Goal: Transaction & Acquisition: Purchase product/service

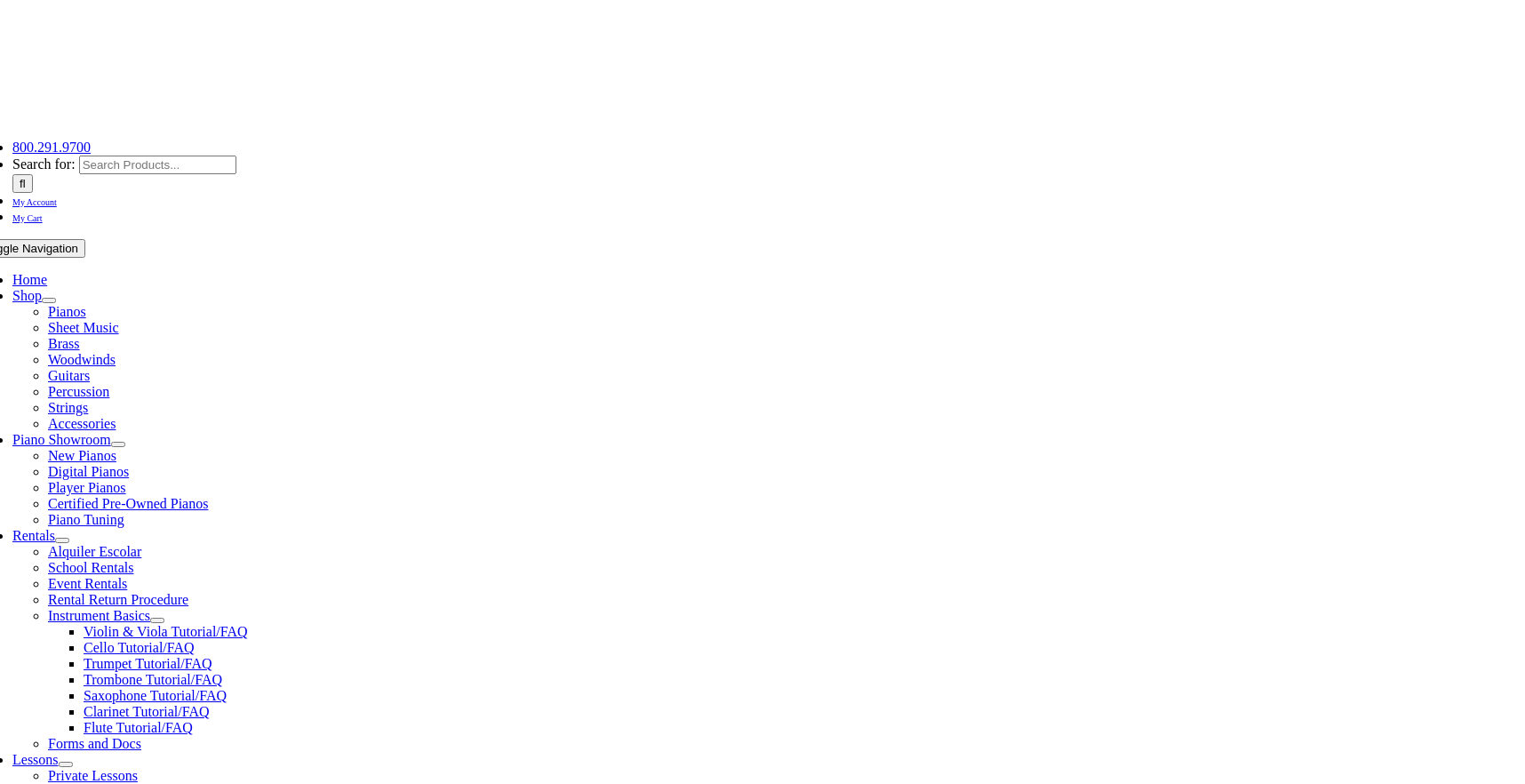
scroll to position [148, 0]
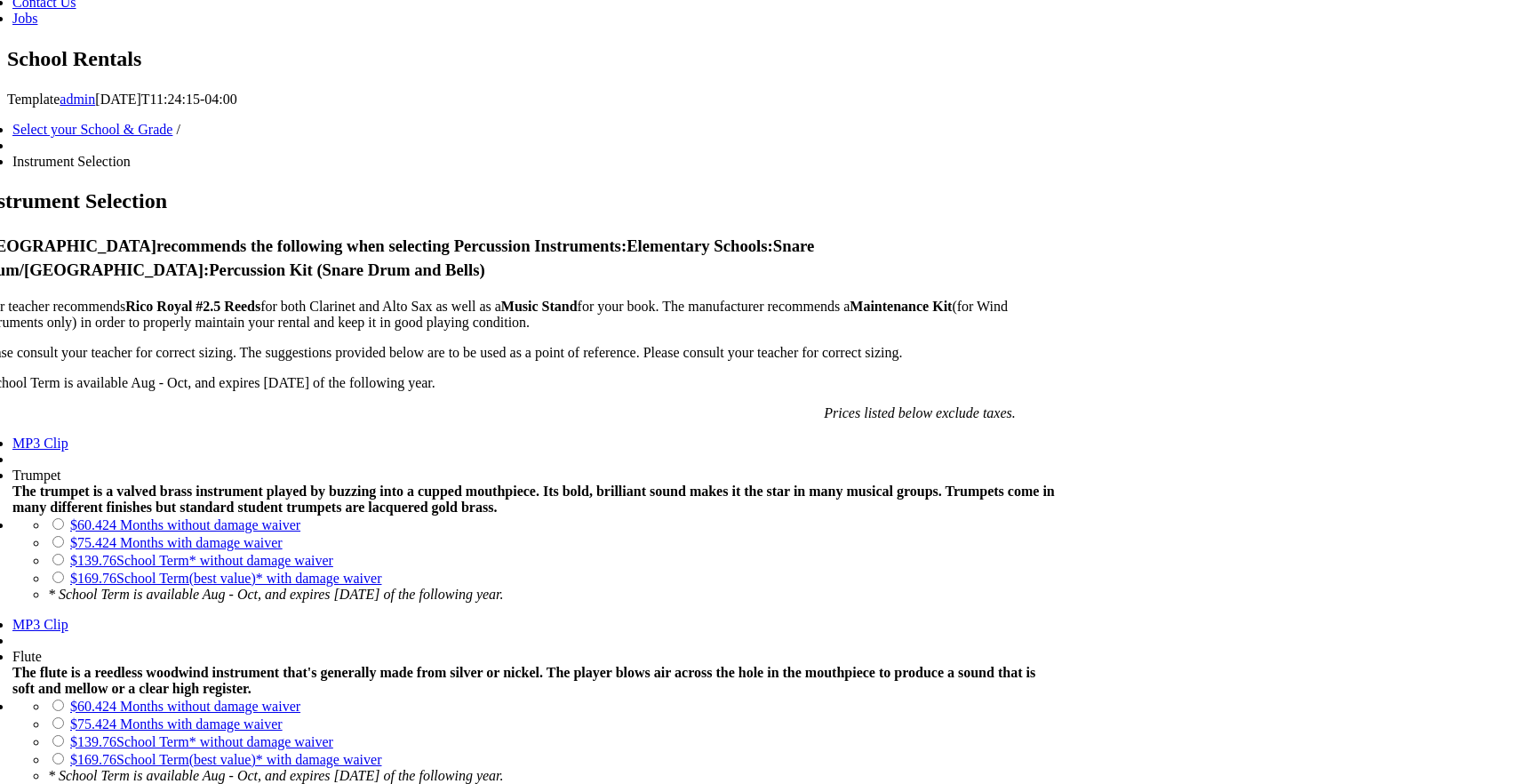
scroll to position [1114, 0]
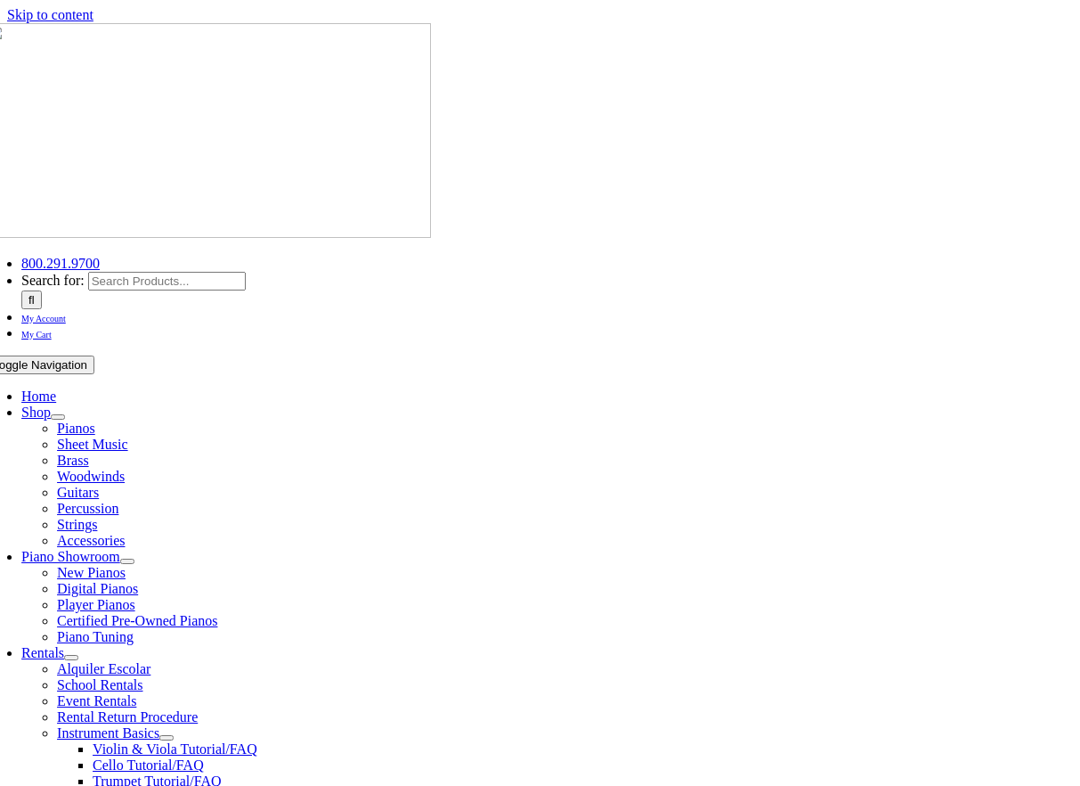
click at [125, 533] on span "Accessories" at bounding box center [91, 540] width 68 height 15
click at [143, 677] on span "School Rentals" at bounding box center [100, 684] width 86 height 15
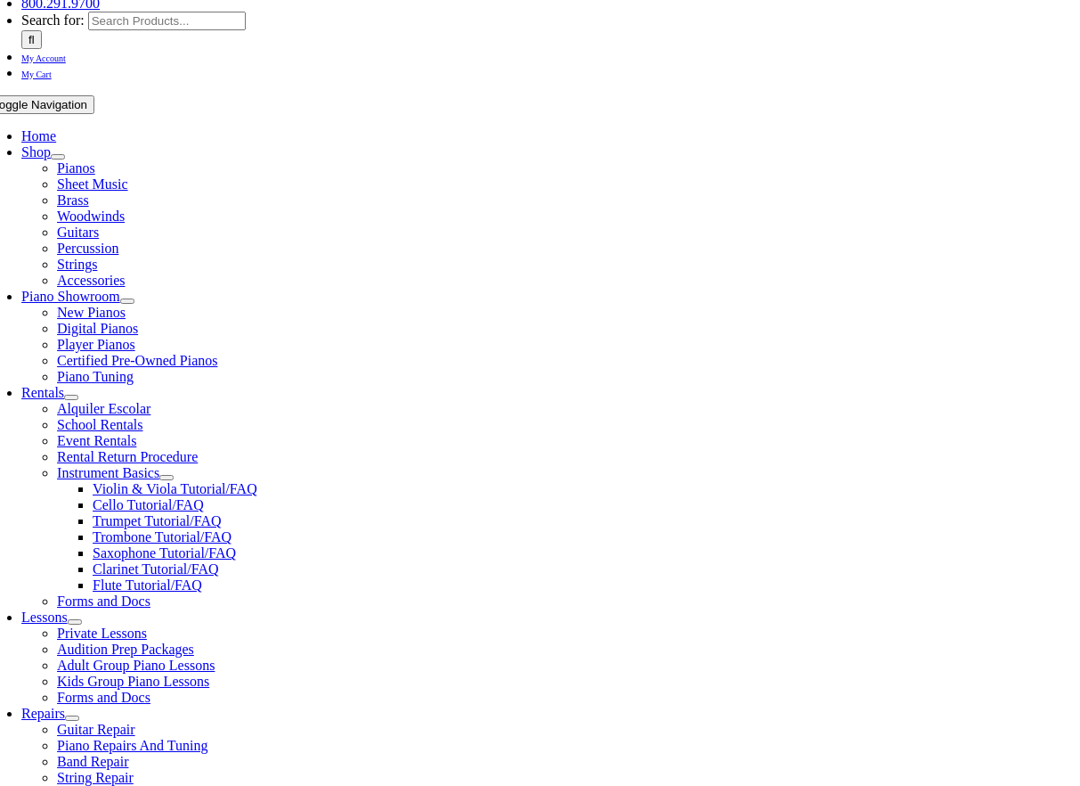
scroll to position [281, 0]
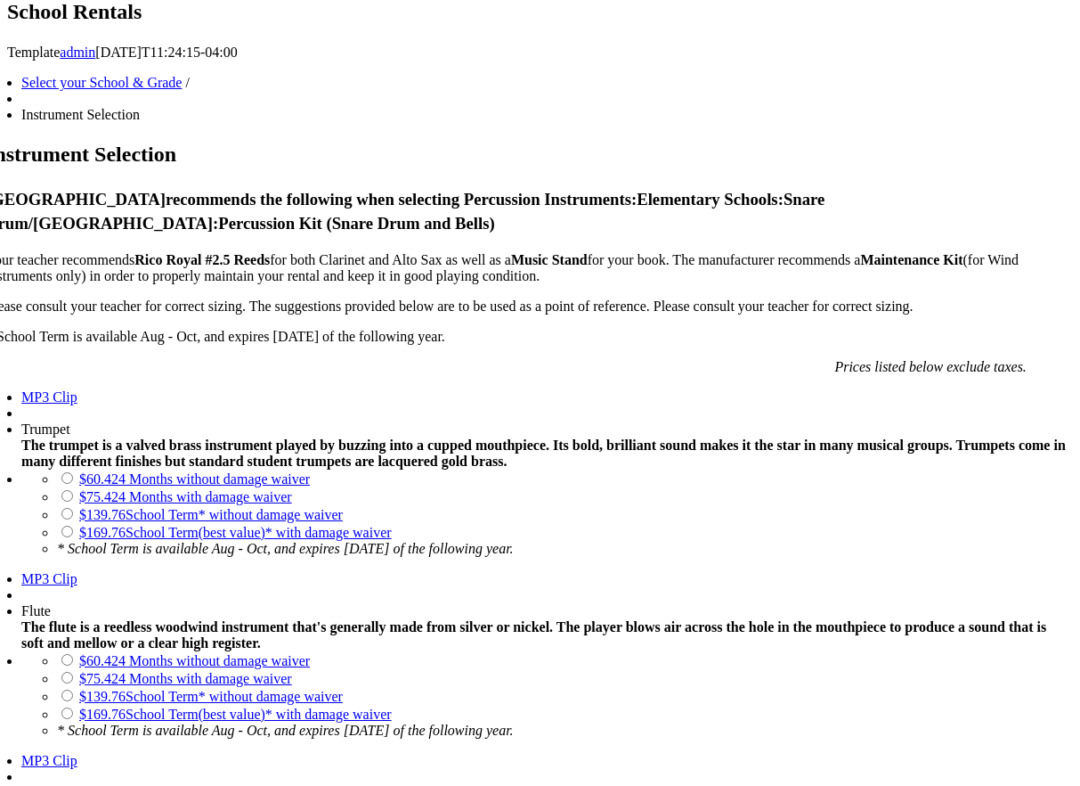
scroll to position [1177, 0]
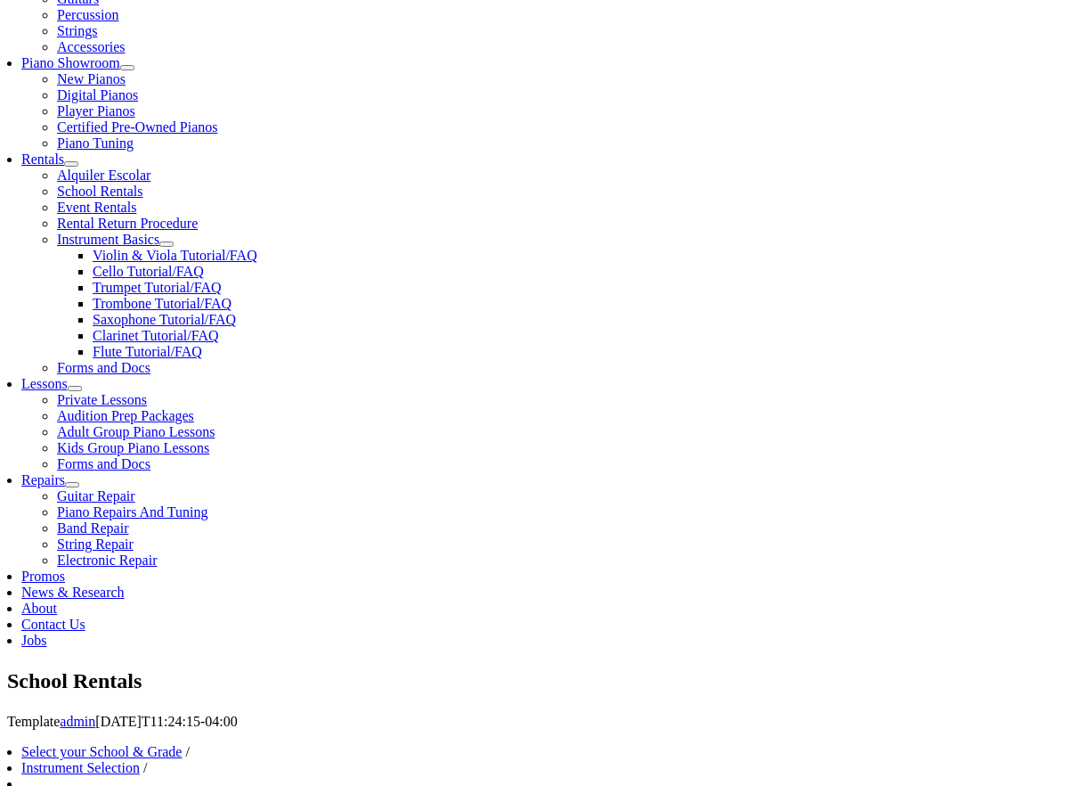
scroll to position [495, 0]
drag, startPoint x: 243, startPoint y: 337, endPoint x: 51, endPoint y: 338, distance: 192.4
copy li "Collapsible Music Stand w/case"
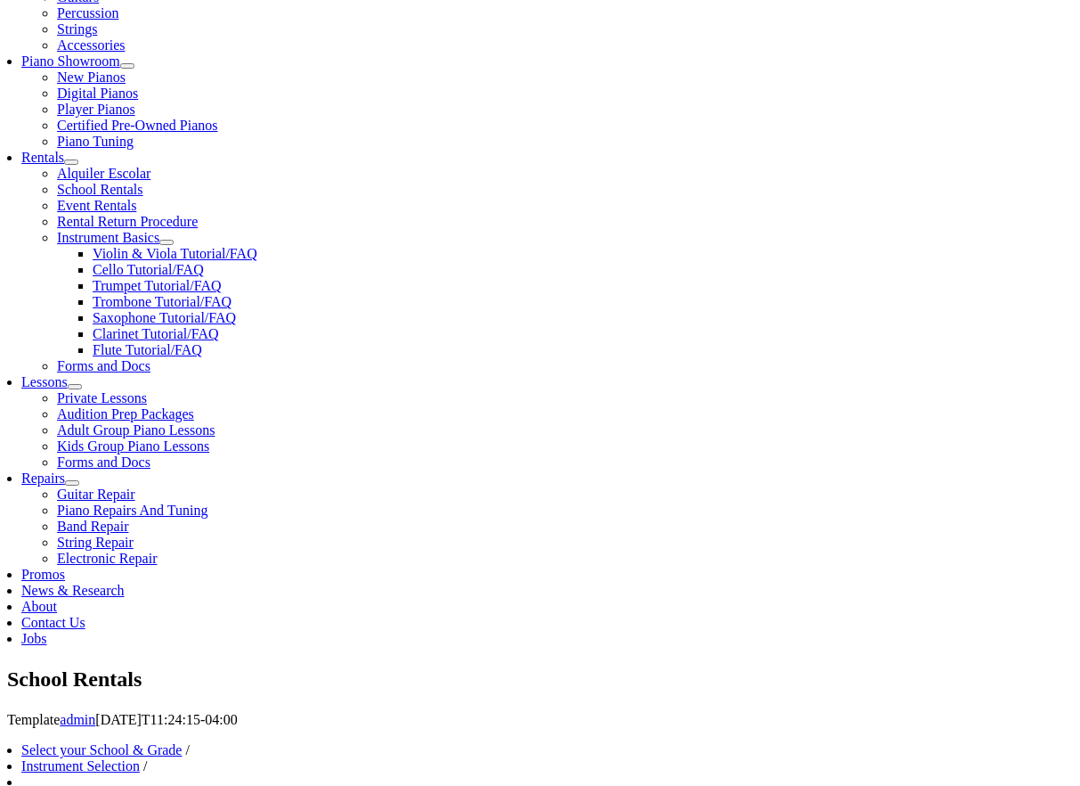
checkbox input"] "true"
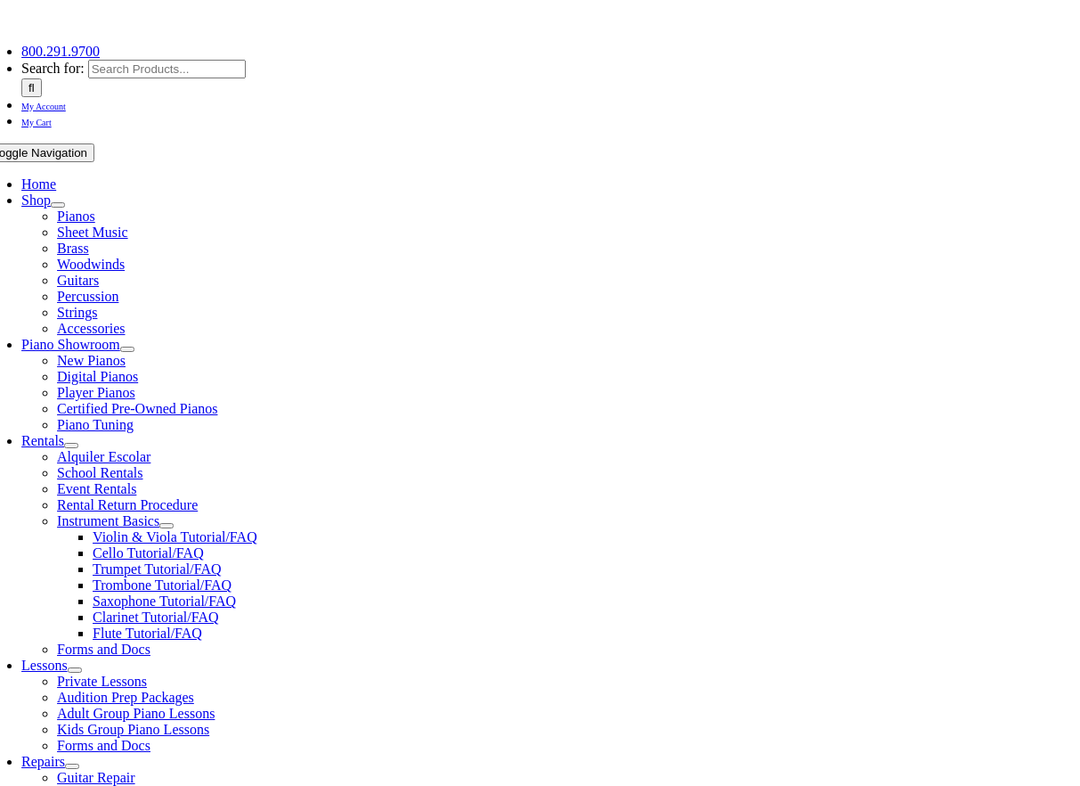
scroll to position [222, 0]
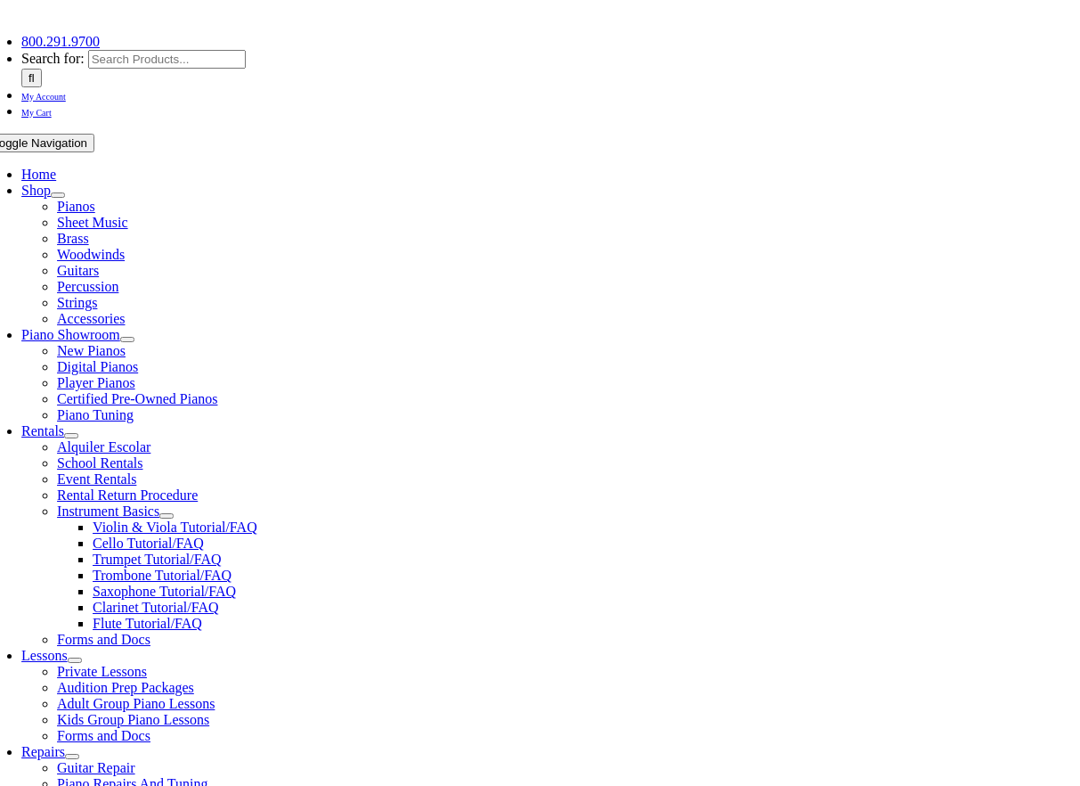
type input "1"
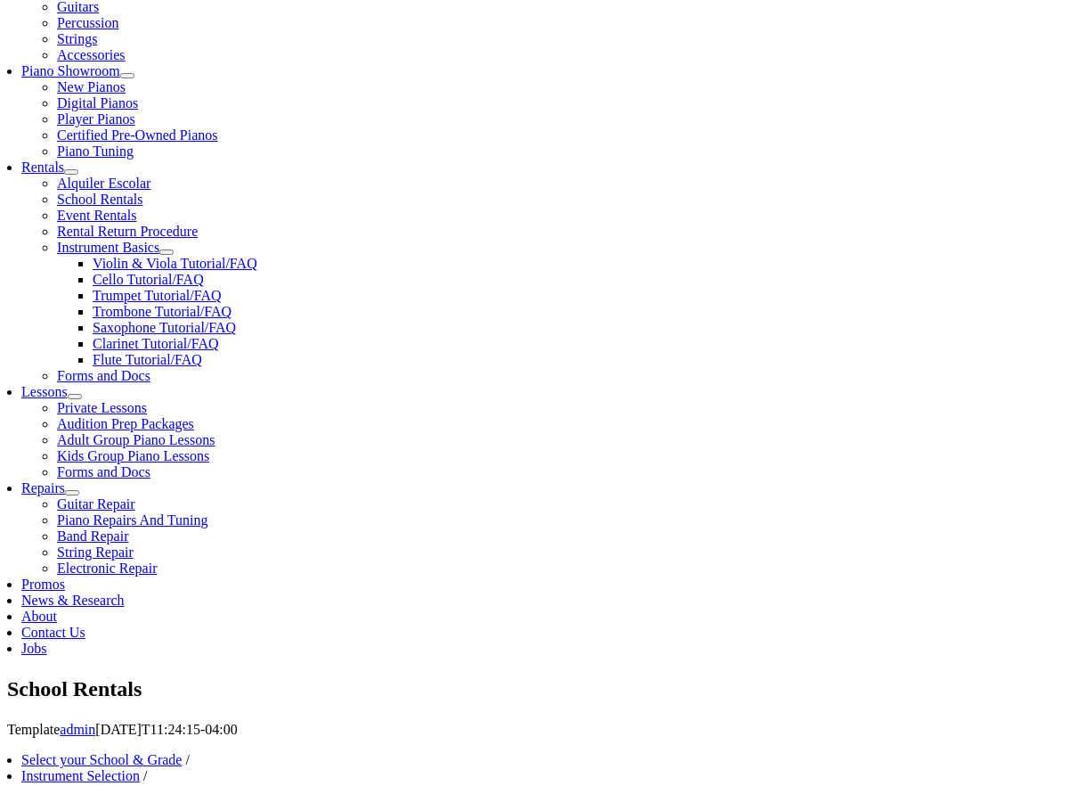
scroll to position [485, 0]
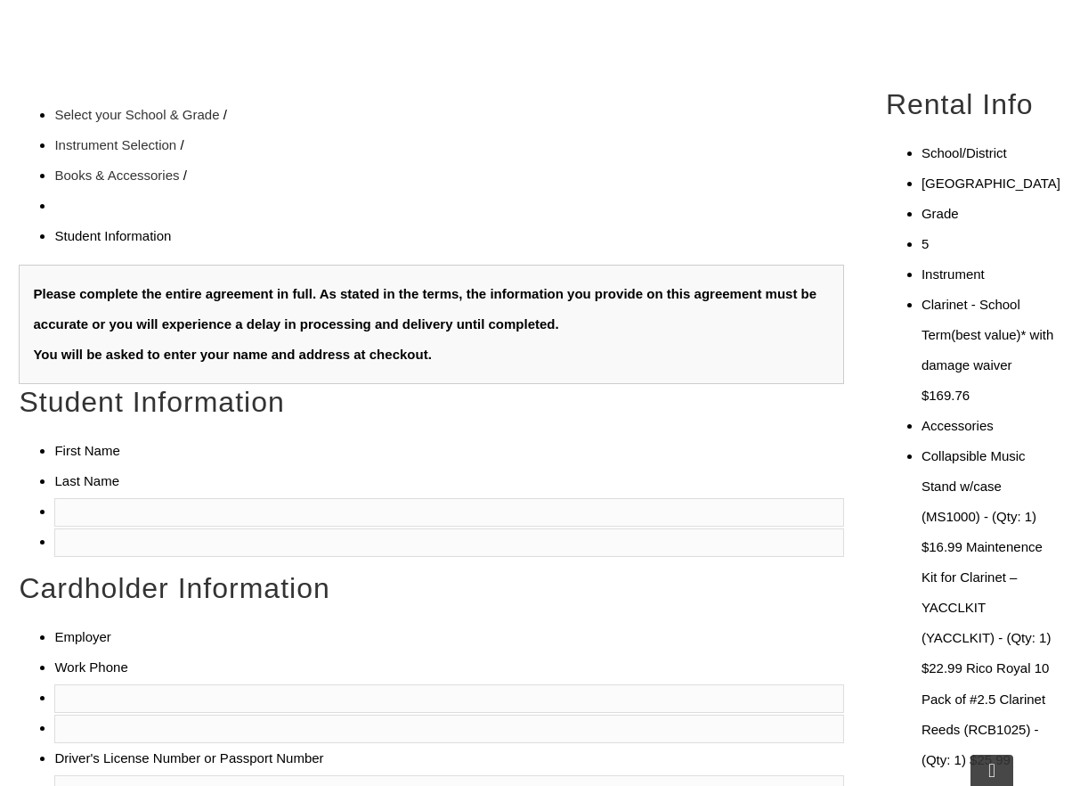
click at [111, 498] on input "text" at bounding box center [449, 512] width 790 height 29
type input "A"
type input "Grace"
type input "[PERSON_NAME]"
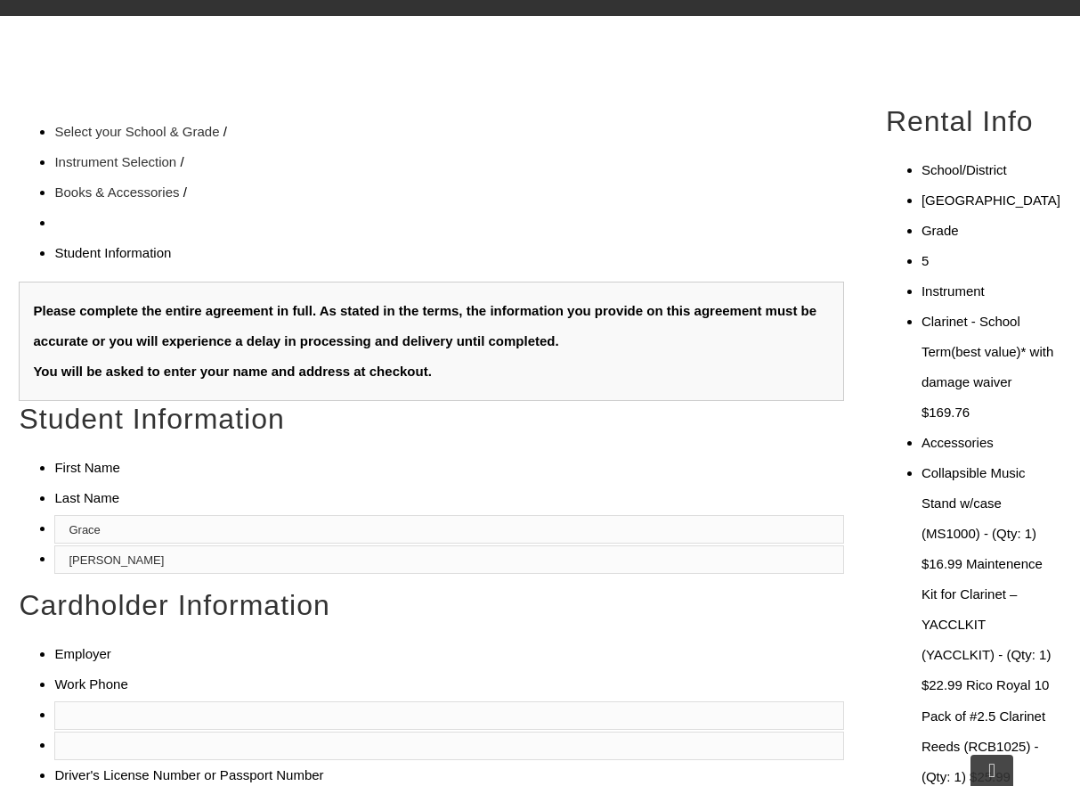
scroll to position [458, 0]
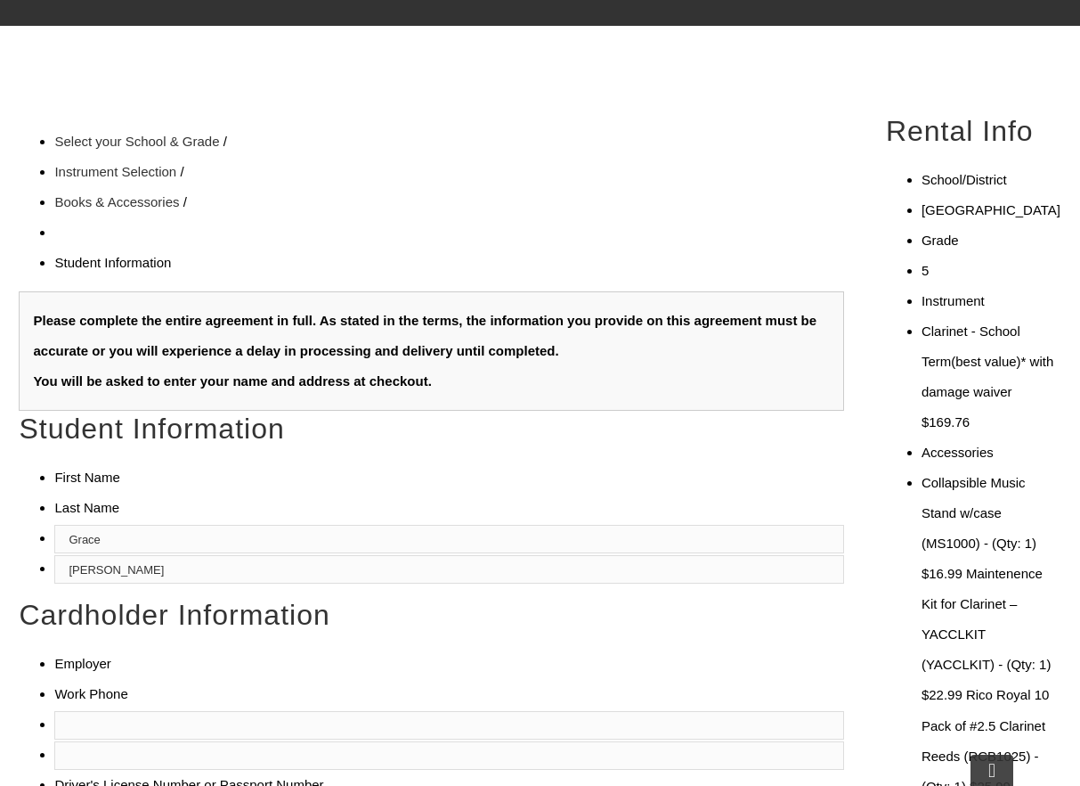
click at [90, 770] on li "Driver's License Number or Passport Number" at bounding box center [409, 785] width 711 height 30
click at [82, 711] on input "text" at bounding box center [449, 725] width 790 height 29
type input "Palantir Technologies"
type input "310-499-3362"
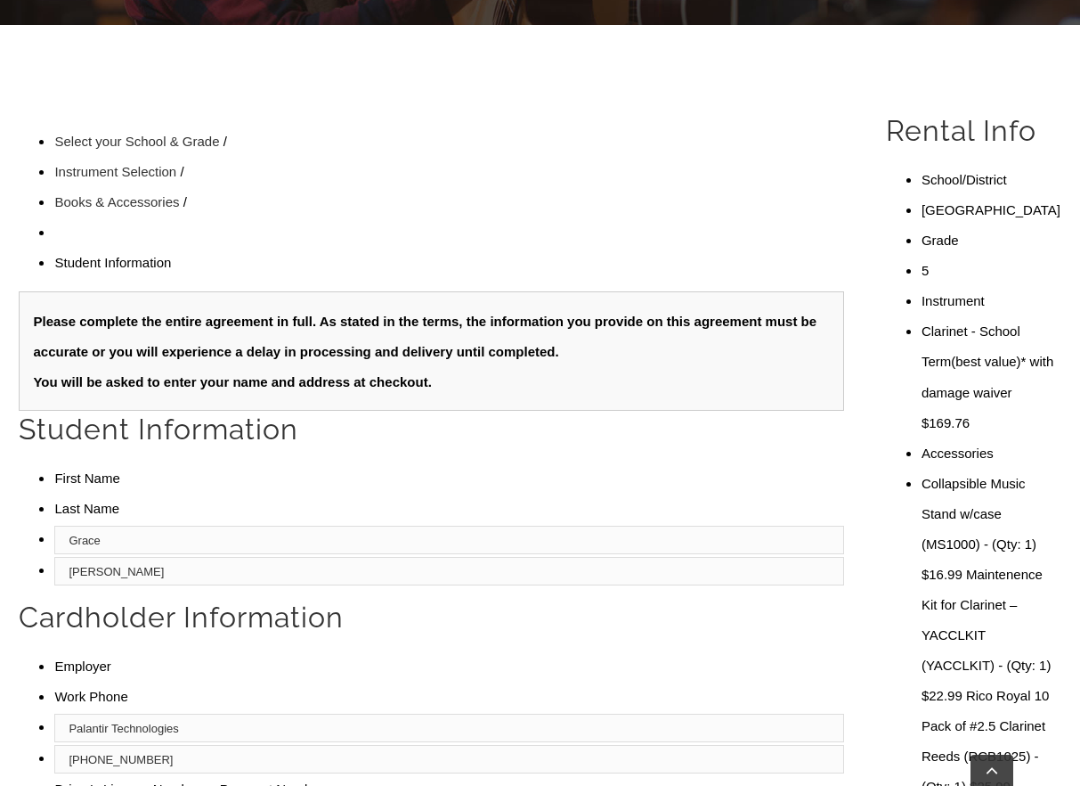
type input "09/14/1984"
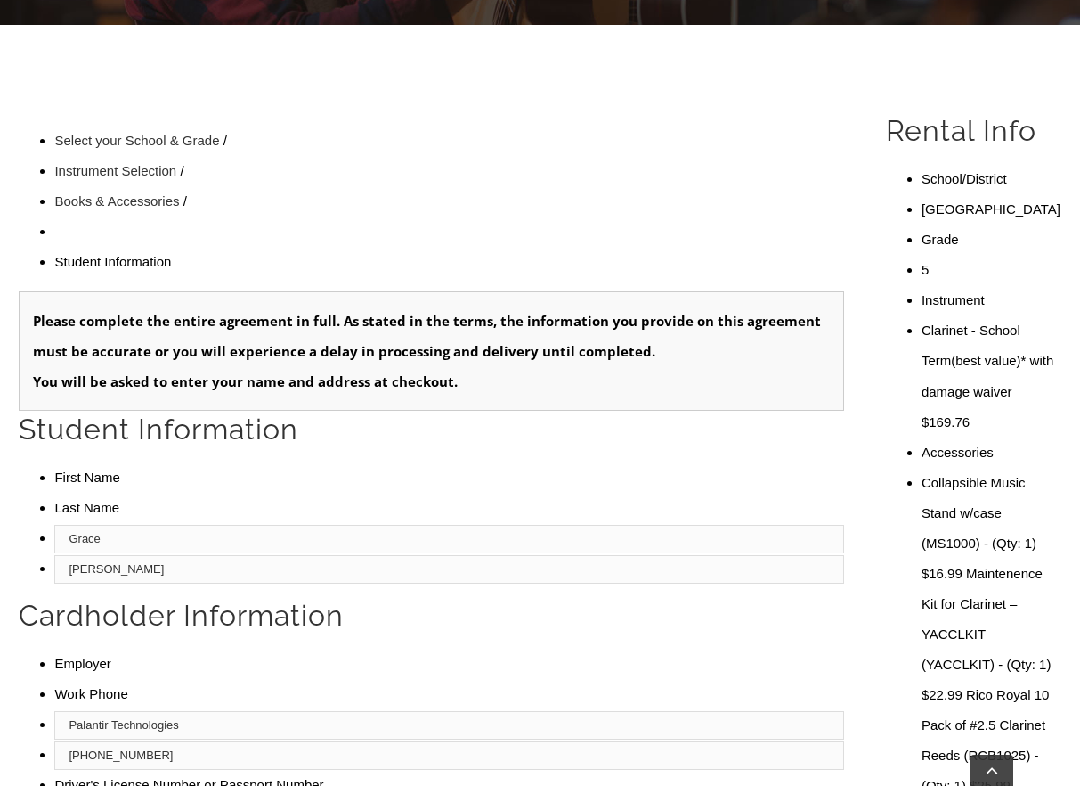
type input "G654012848340"
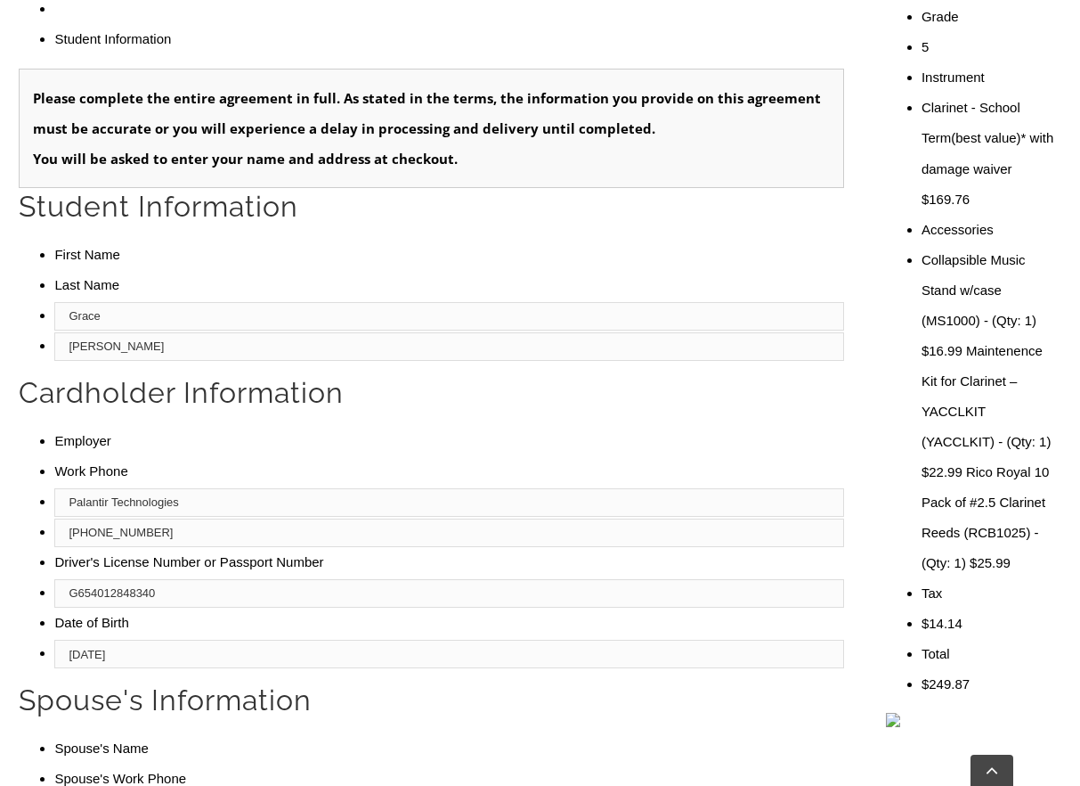
scroll to position [688, 0]
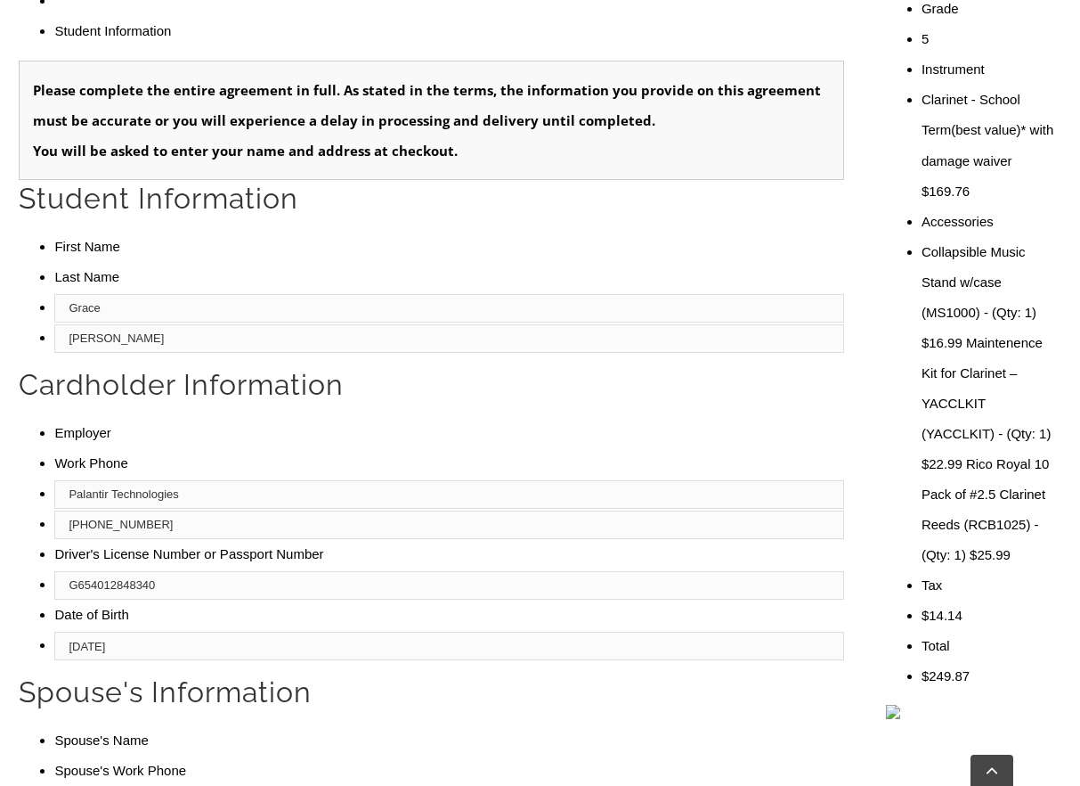
type input "James Gormley"
click at [597, 226] on form "Please complete the entire agreement in full. As stated in the terms, the infor…" at bounding box center [432, 744] width 826 height 1366
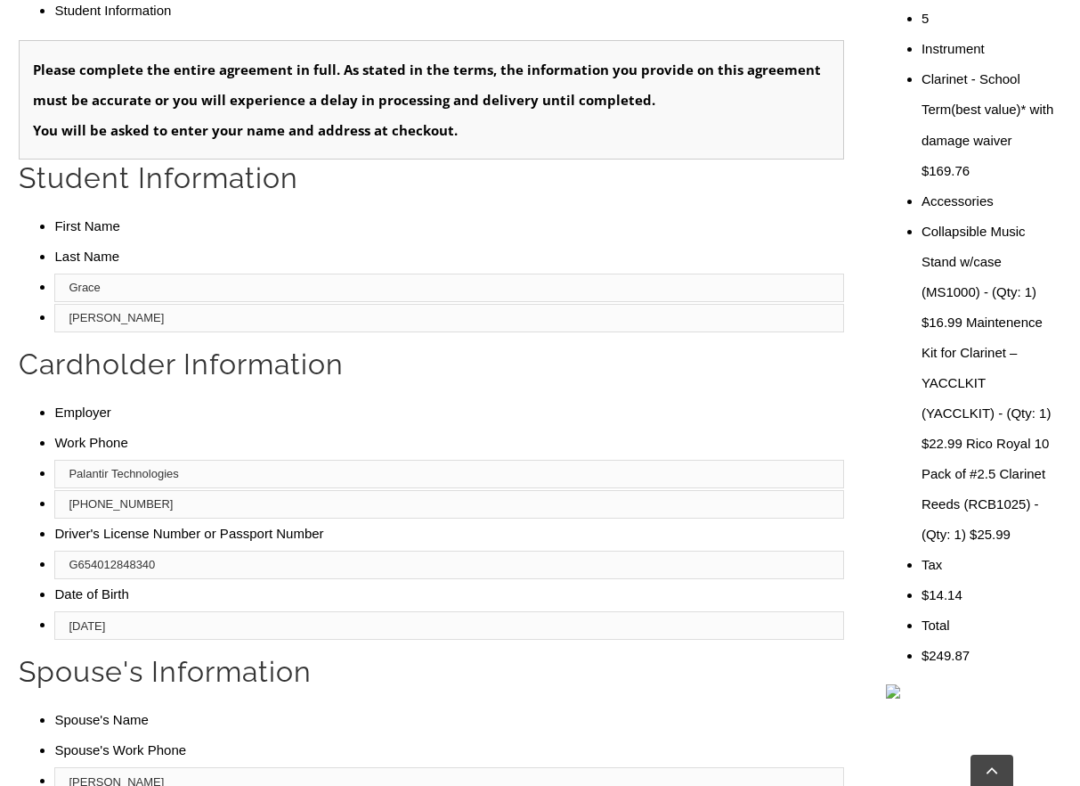
scroll to position [711, 0]
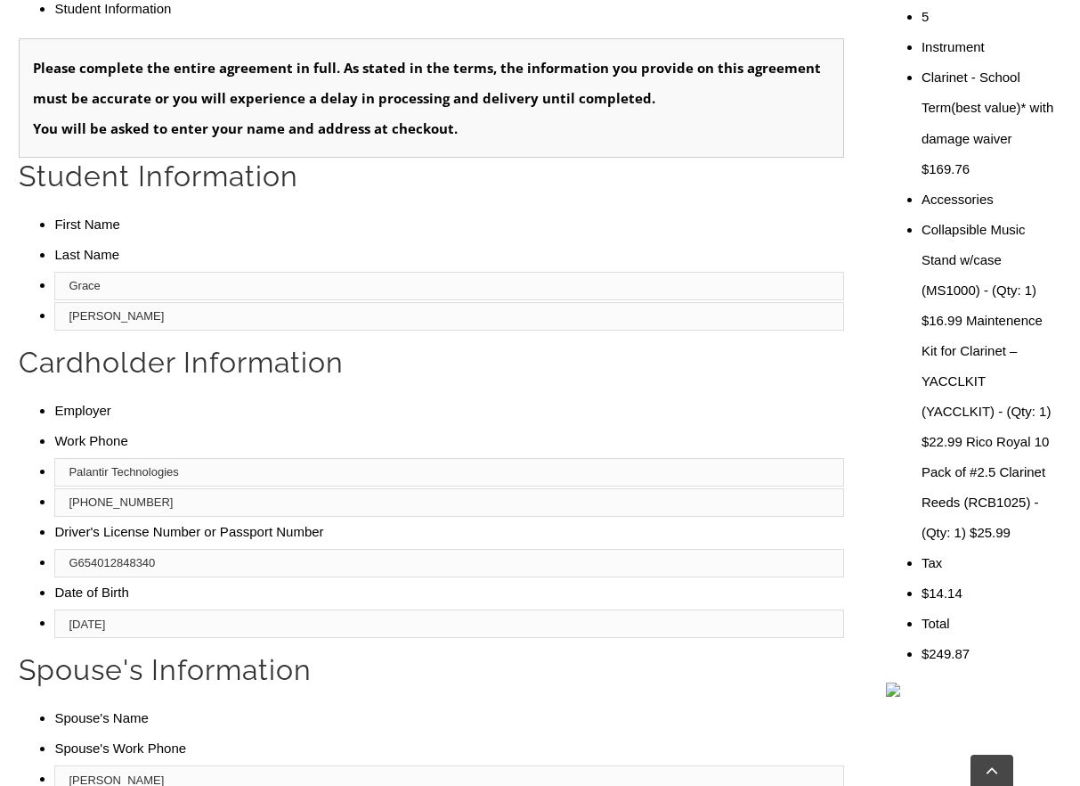
type input "US Navy"
type input "267-934-0160"
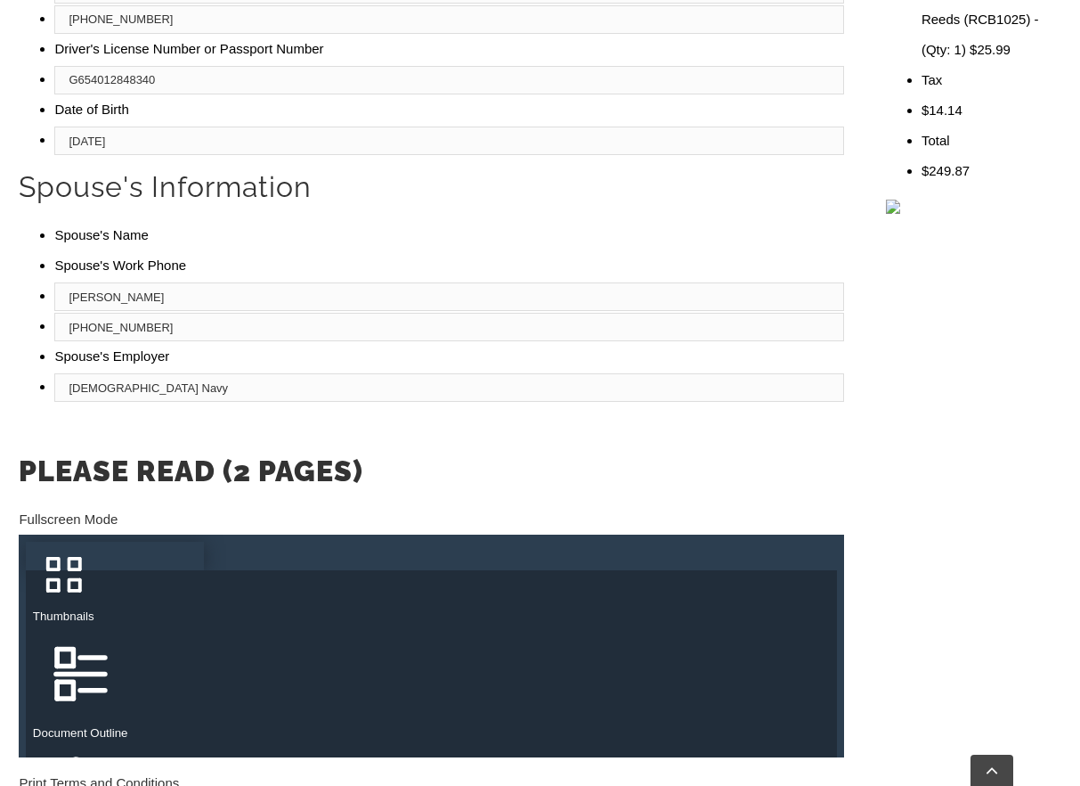
scroll to position [1196, 0]
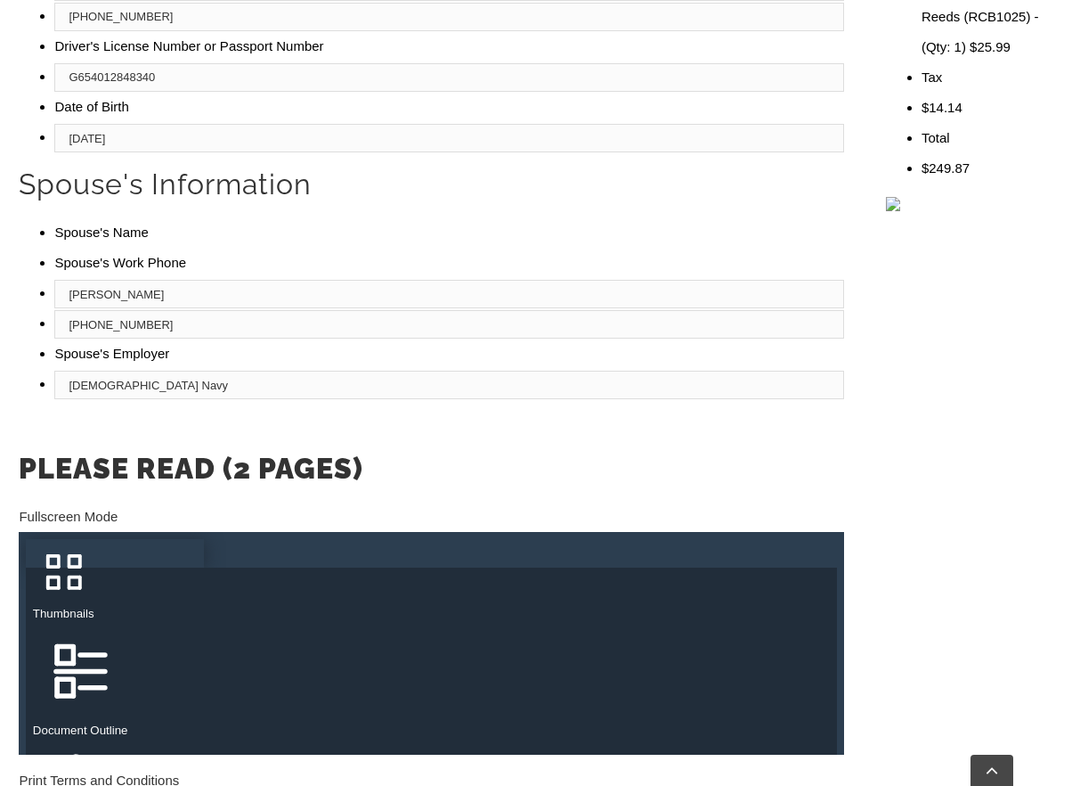
type input "2"
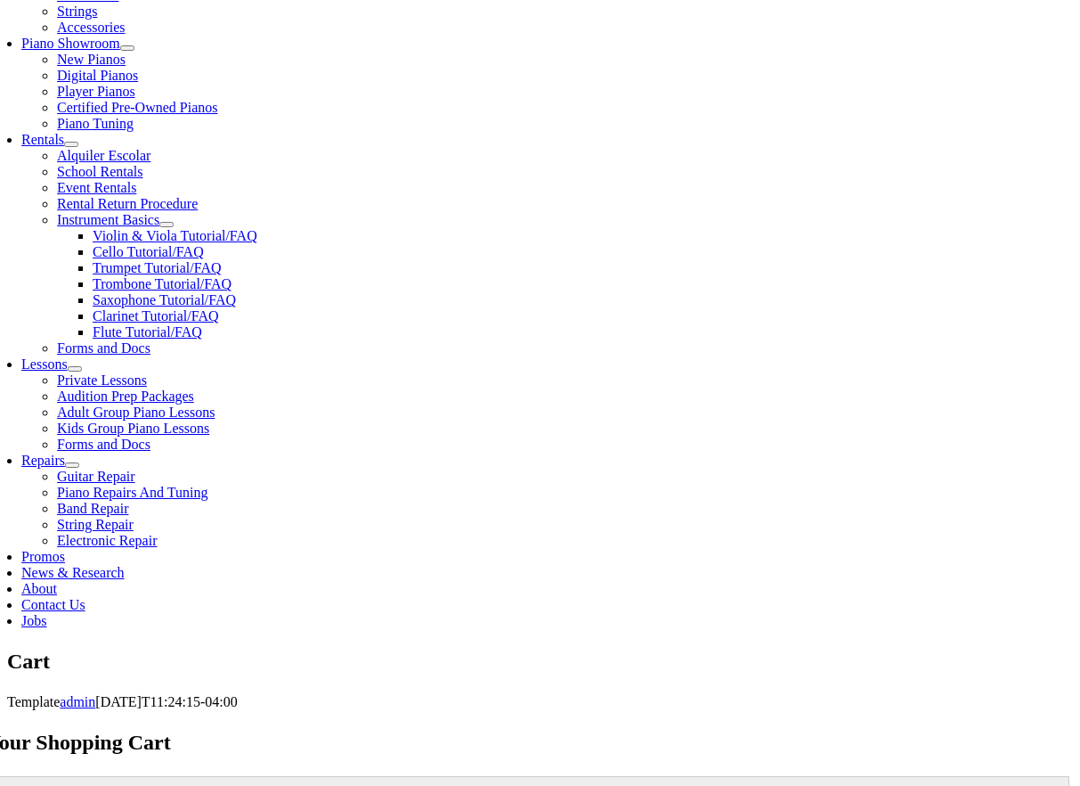
scroll to position [515, 0]
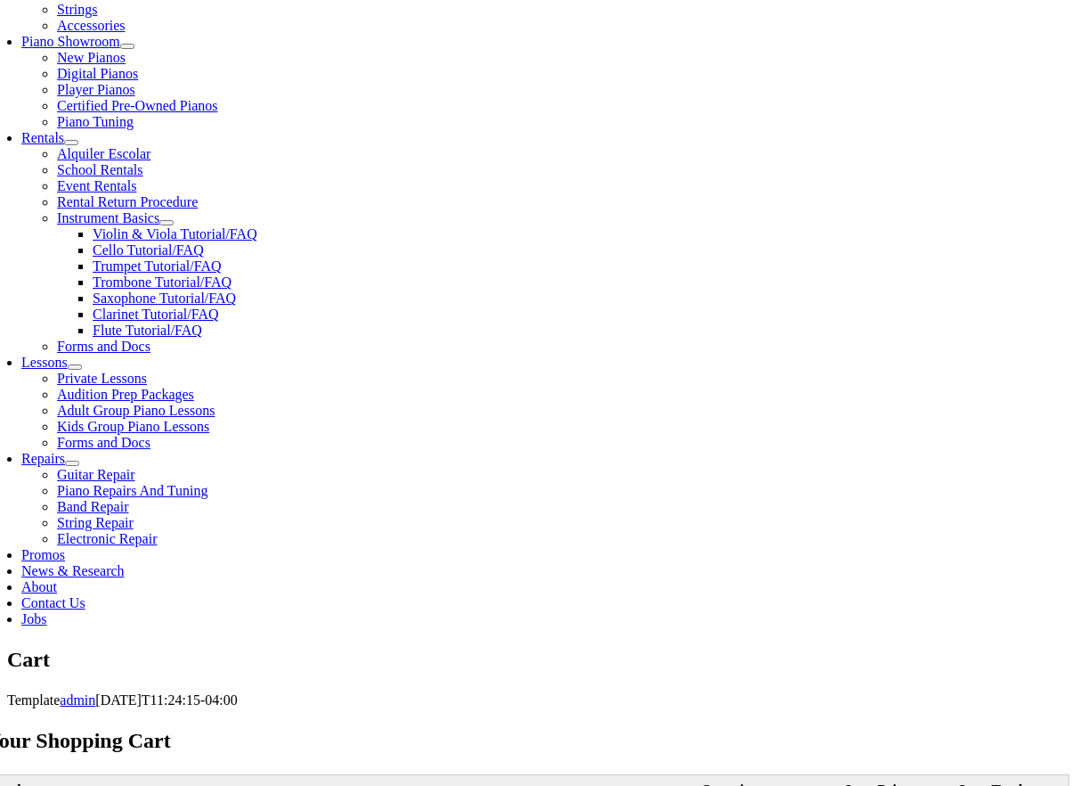
select select "PA"
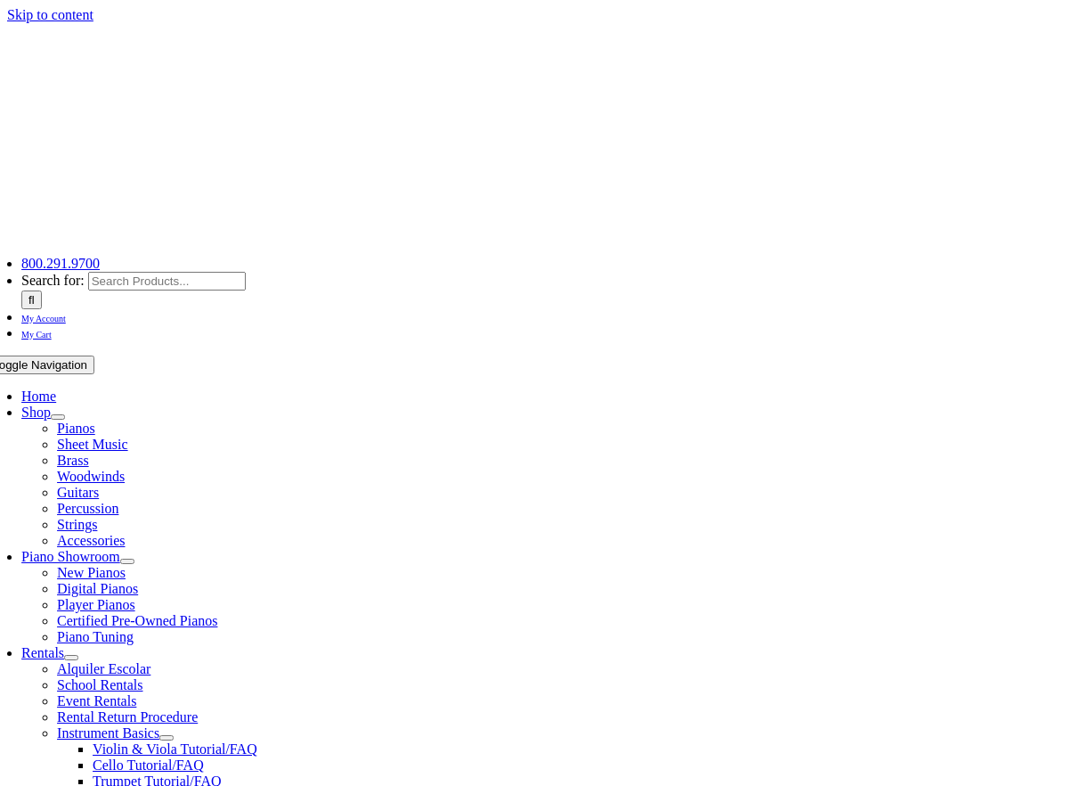
select select "PA"
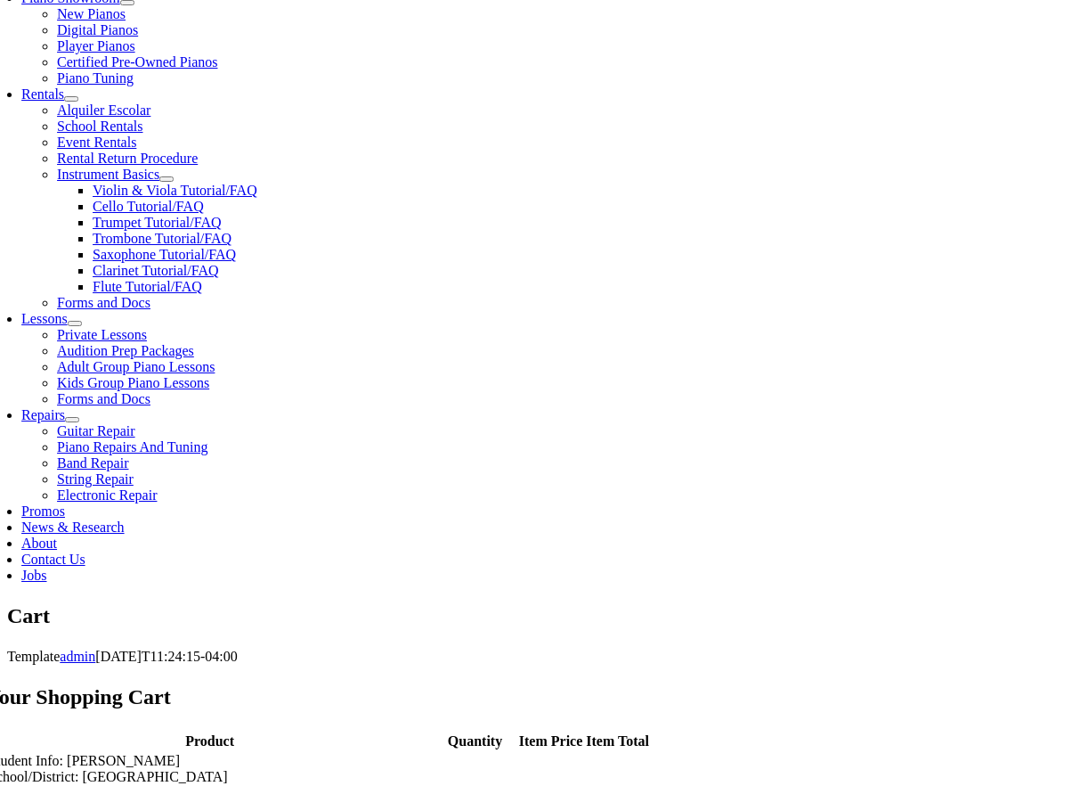
scroll to position [574, 0]
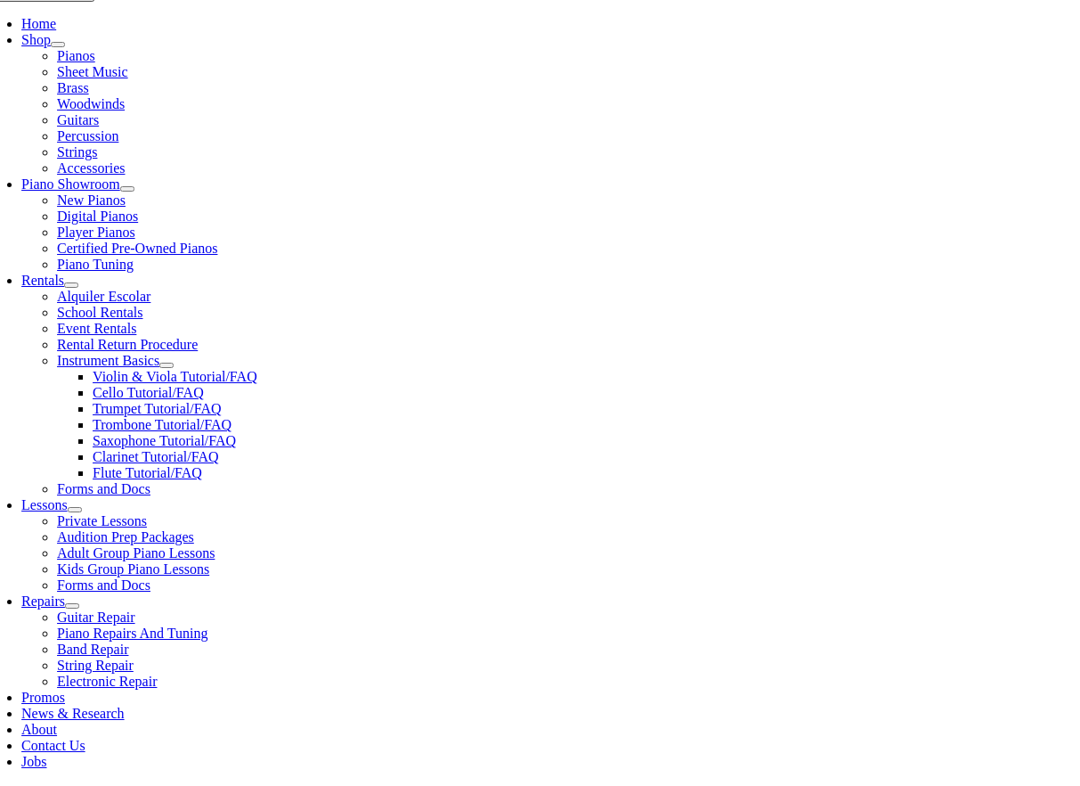
scroll to position [476, 0]
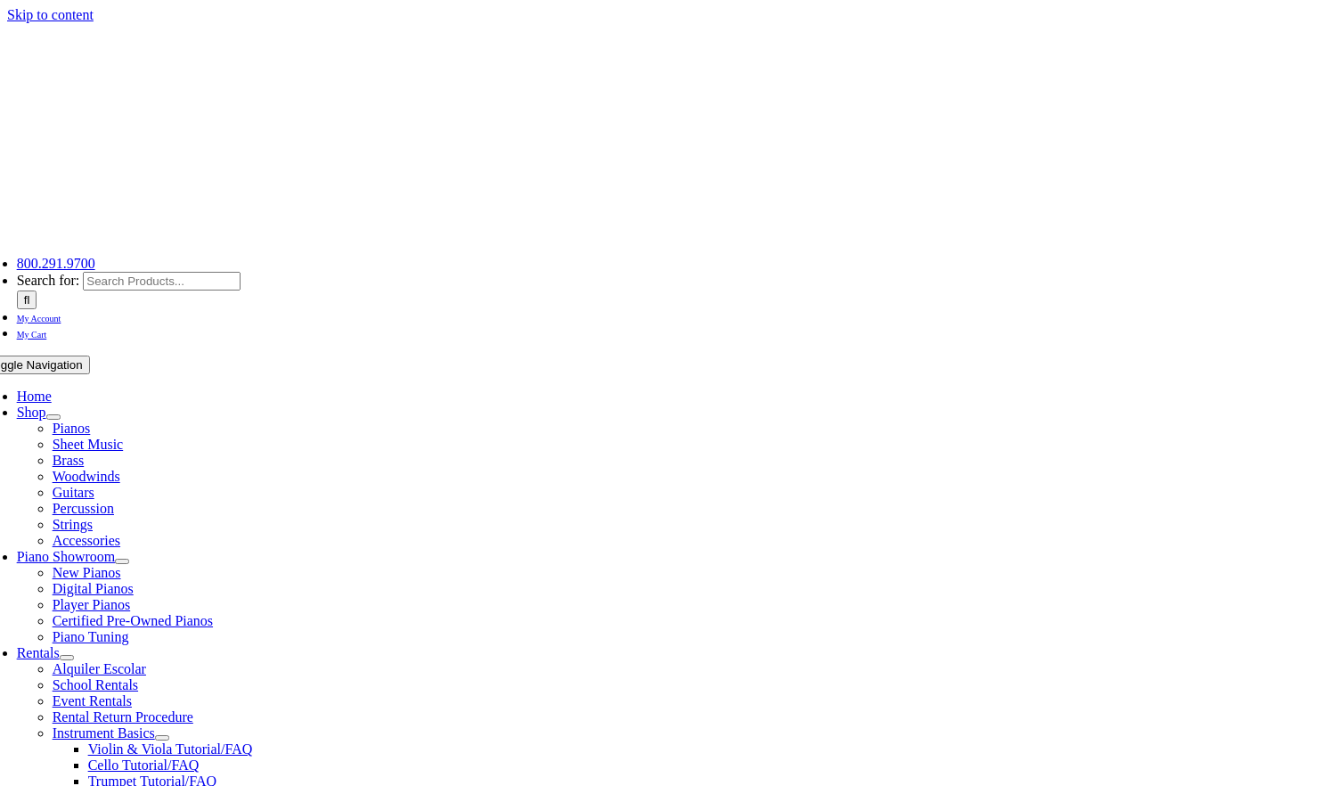
select select "PA"
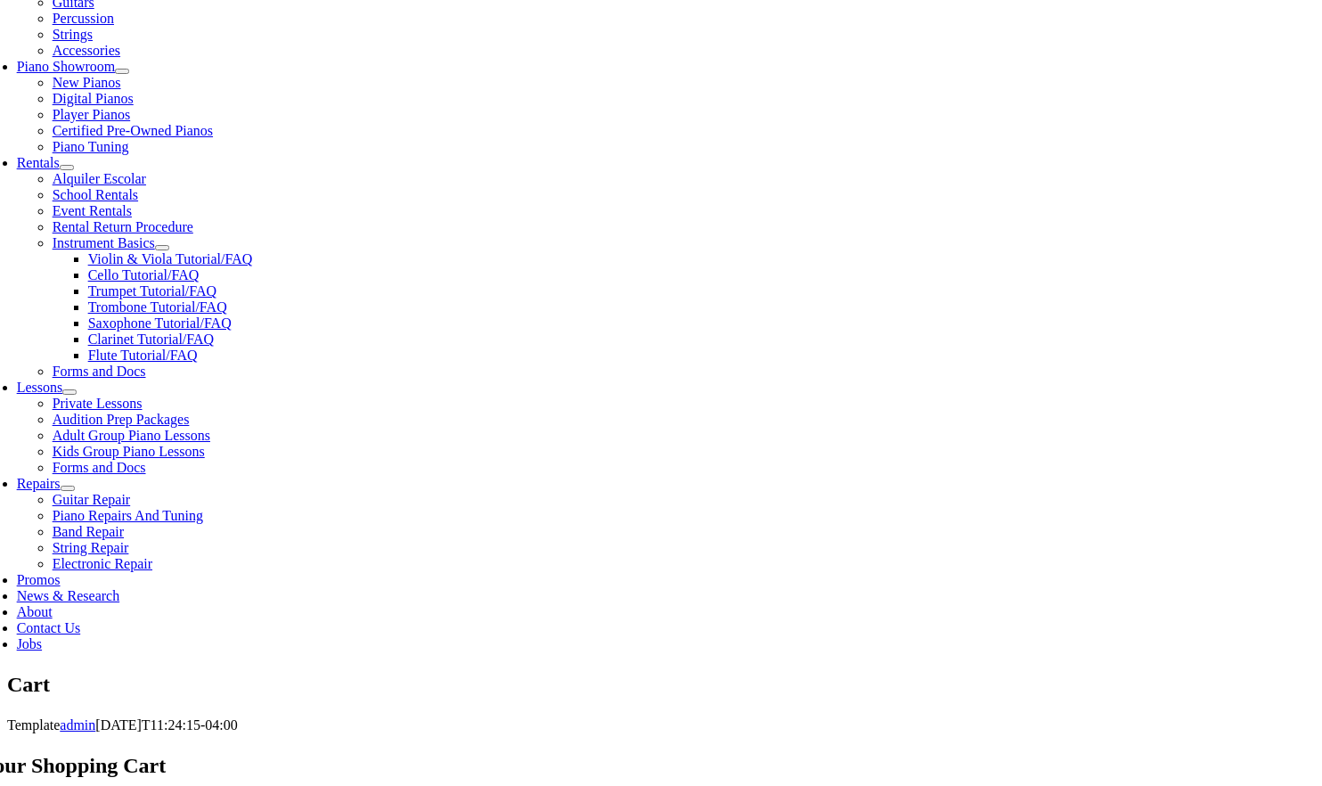
scroll to position [492, 0]
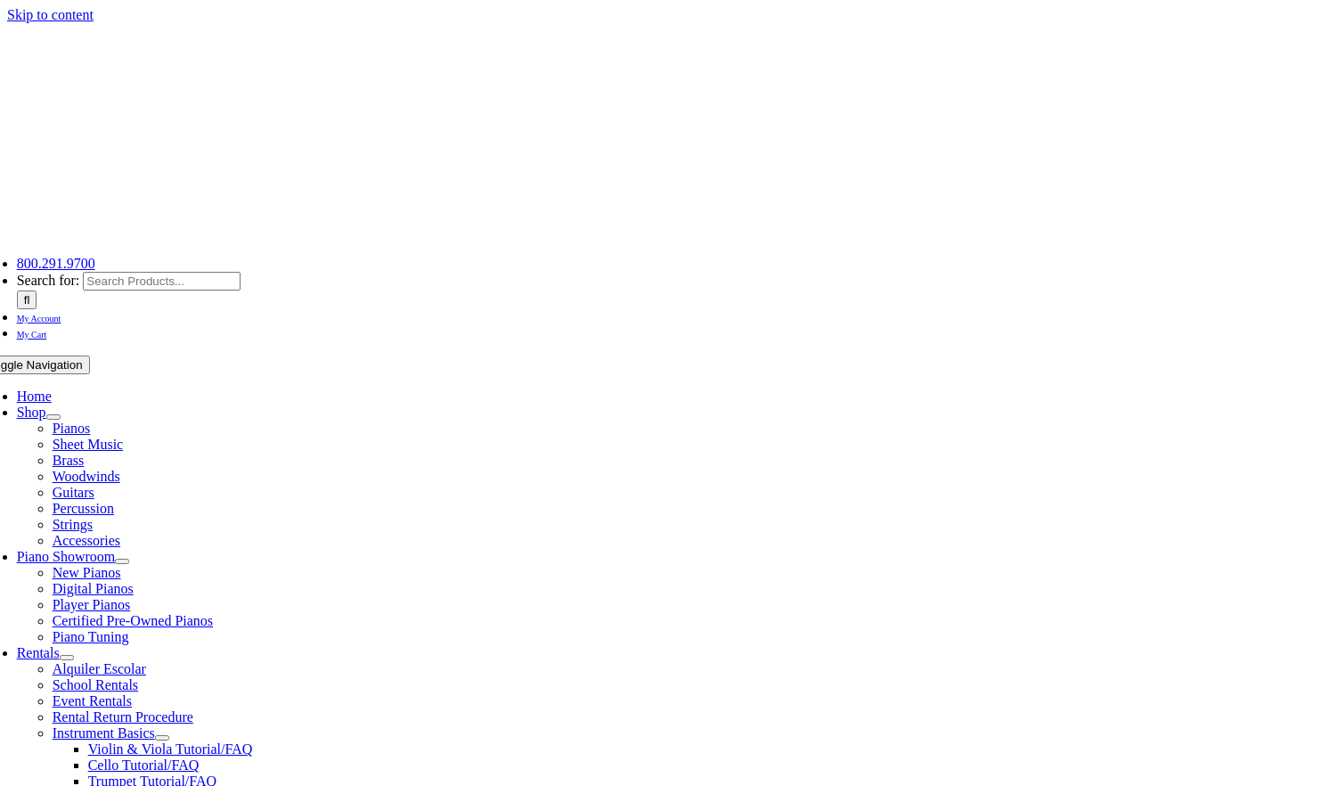
select select
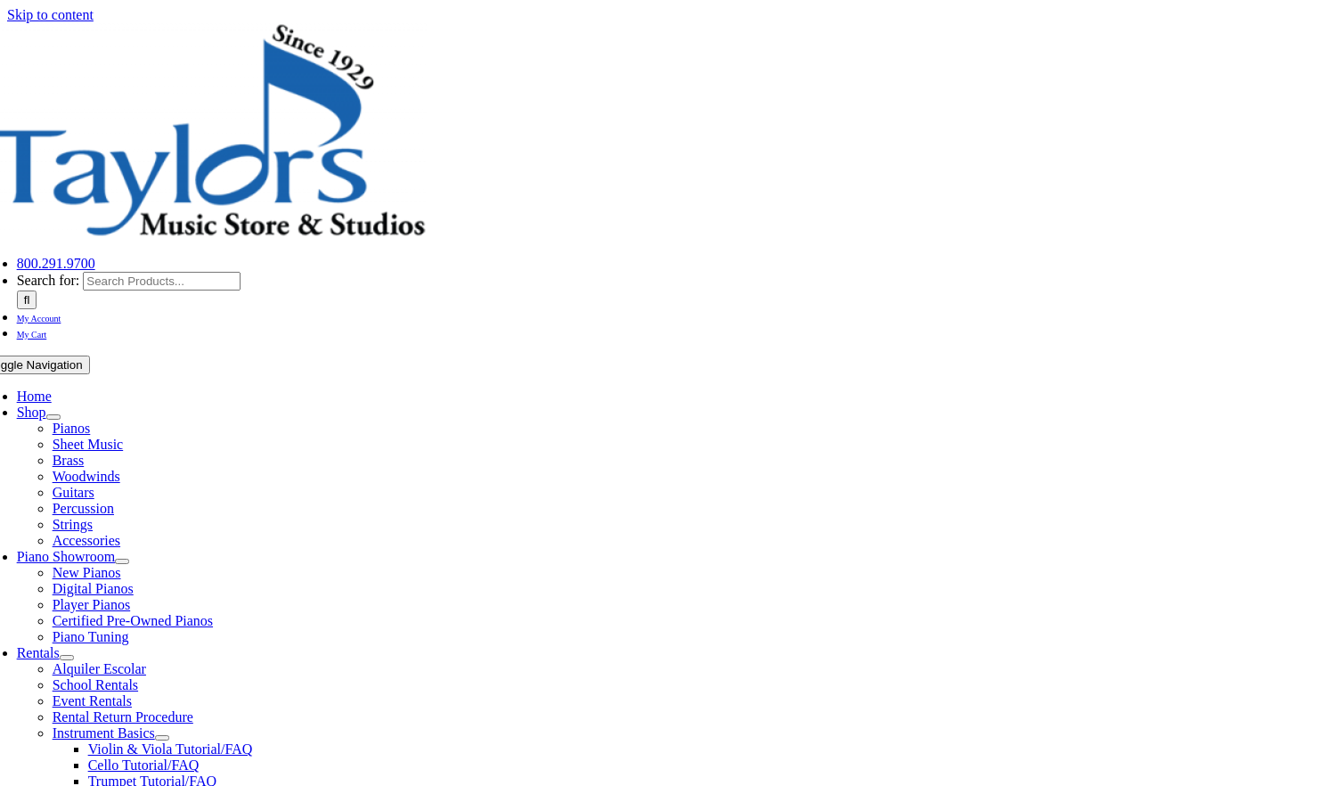
select select
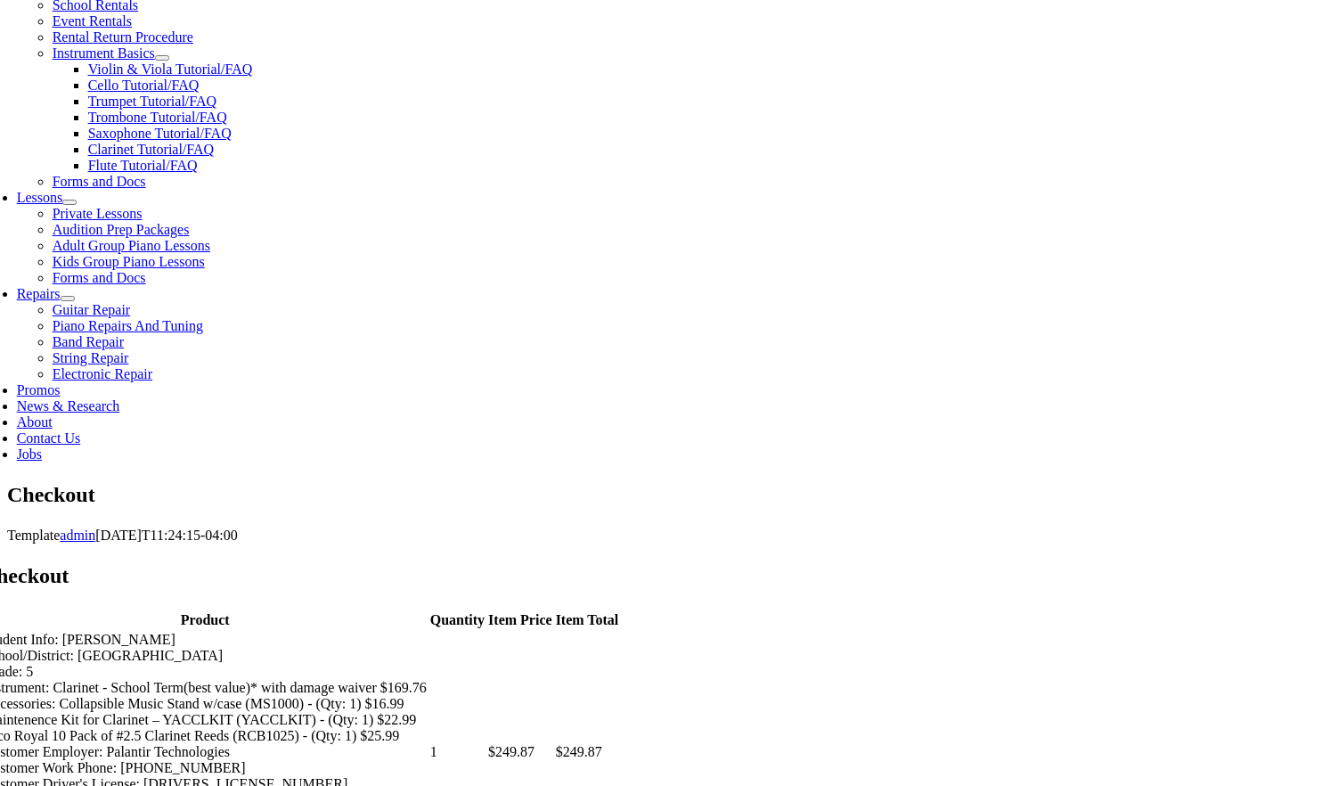
scroll to position [729, 0]
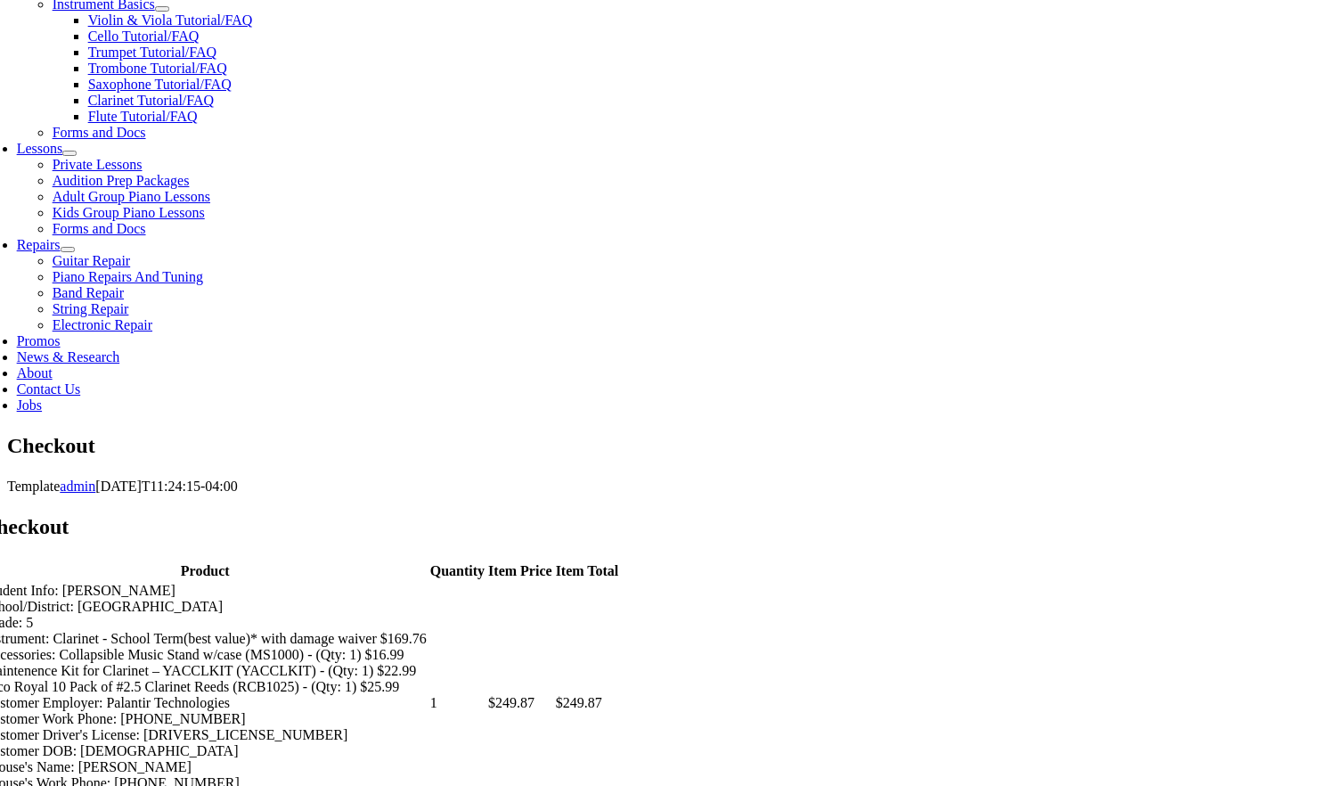
type input "[PERSON_NAME]"
type input "[GEOGRAPHIC_DATA]"
type input "Media"
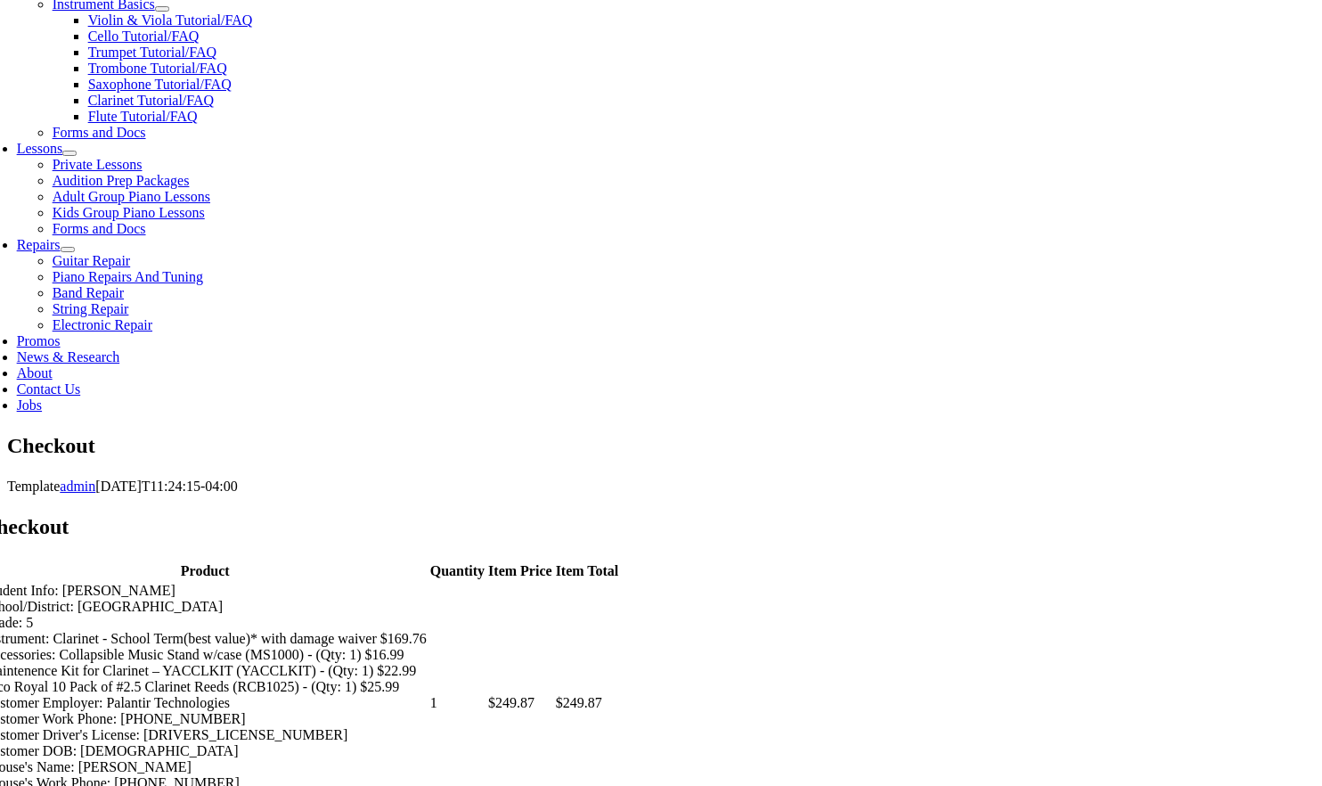
select select "PA"
type input "19063"
select select "visa"
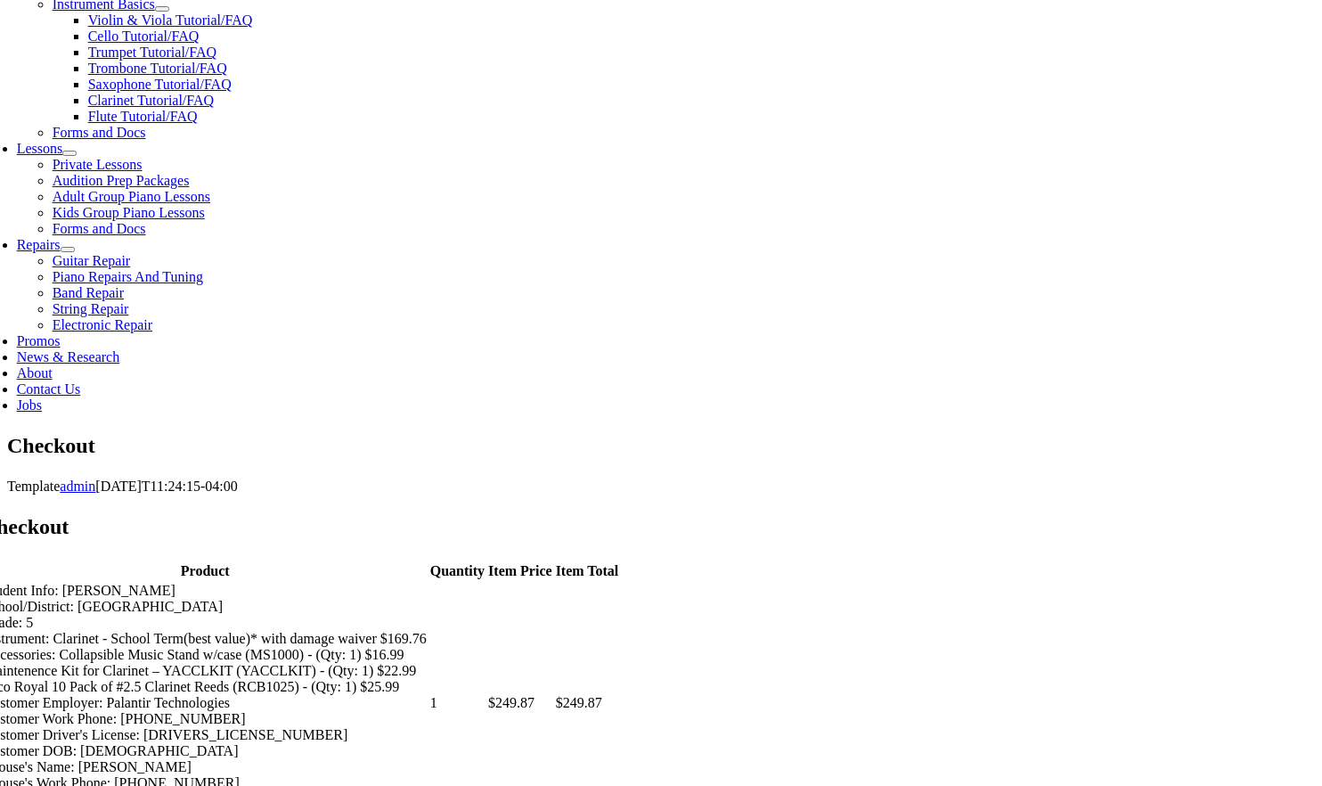
type input "4400665022310377"
select select "06"
select select "2029"
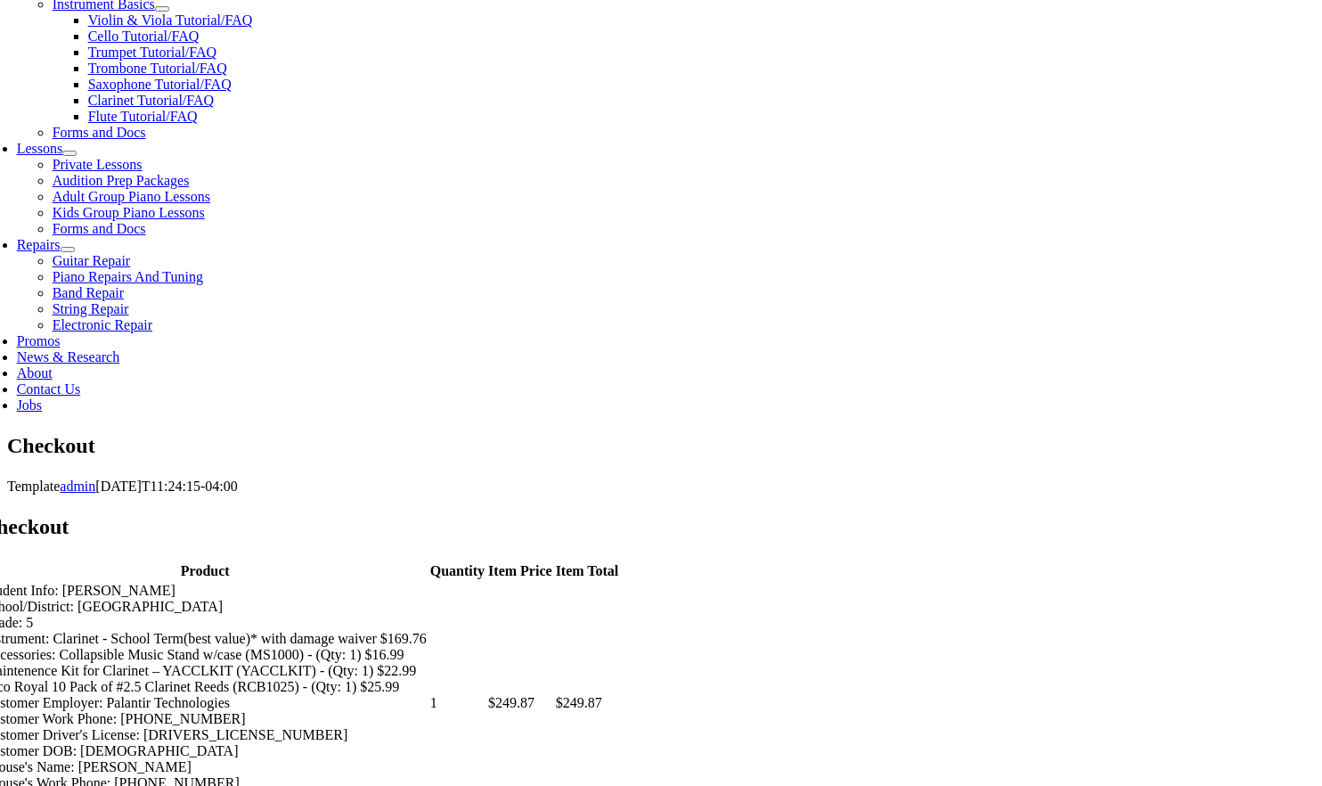
type input "088"
type input "310-499-3362"
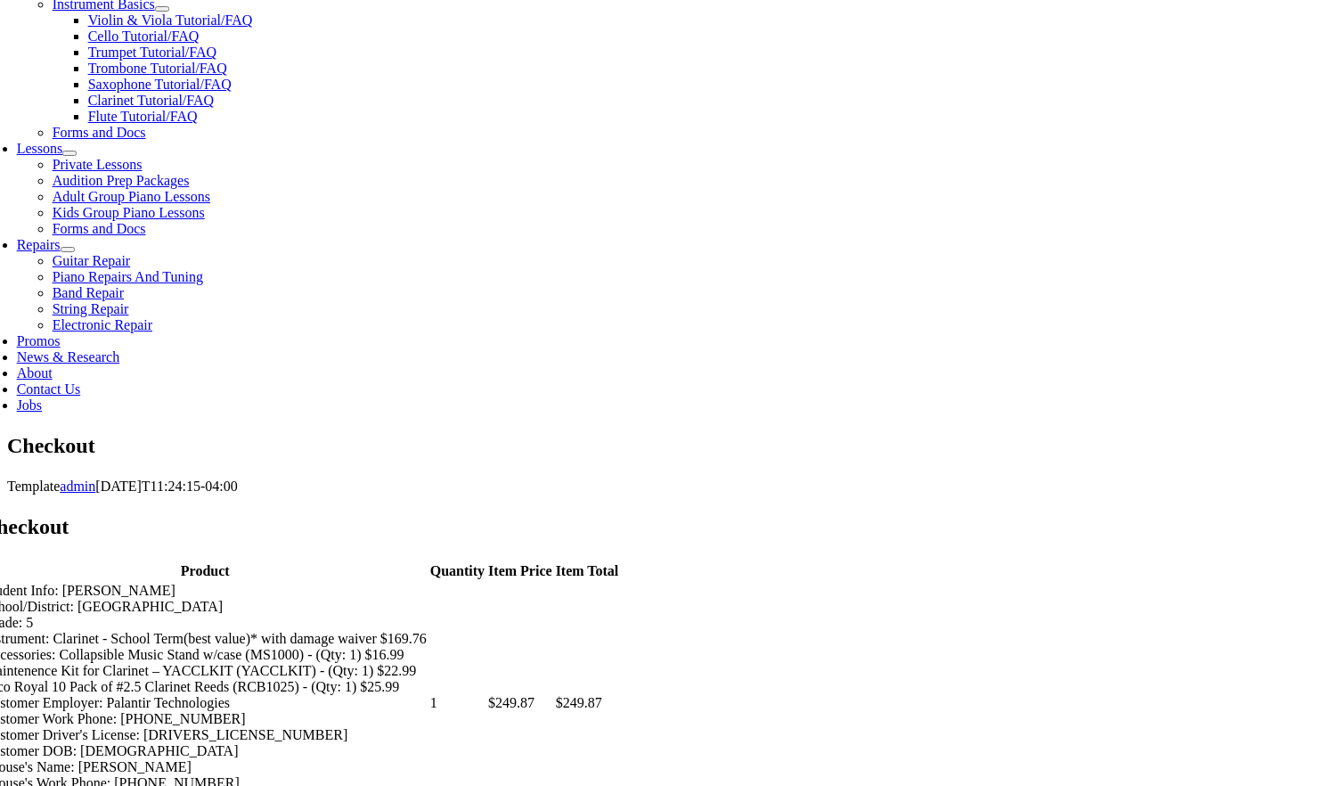
type input "ashley.martenson@gmail.com"
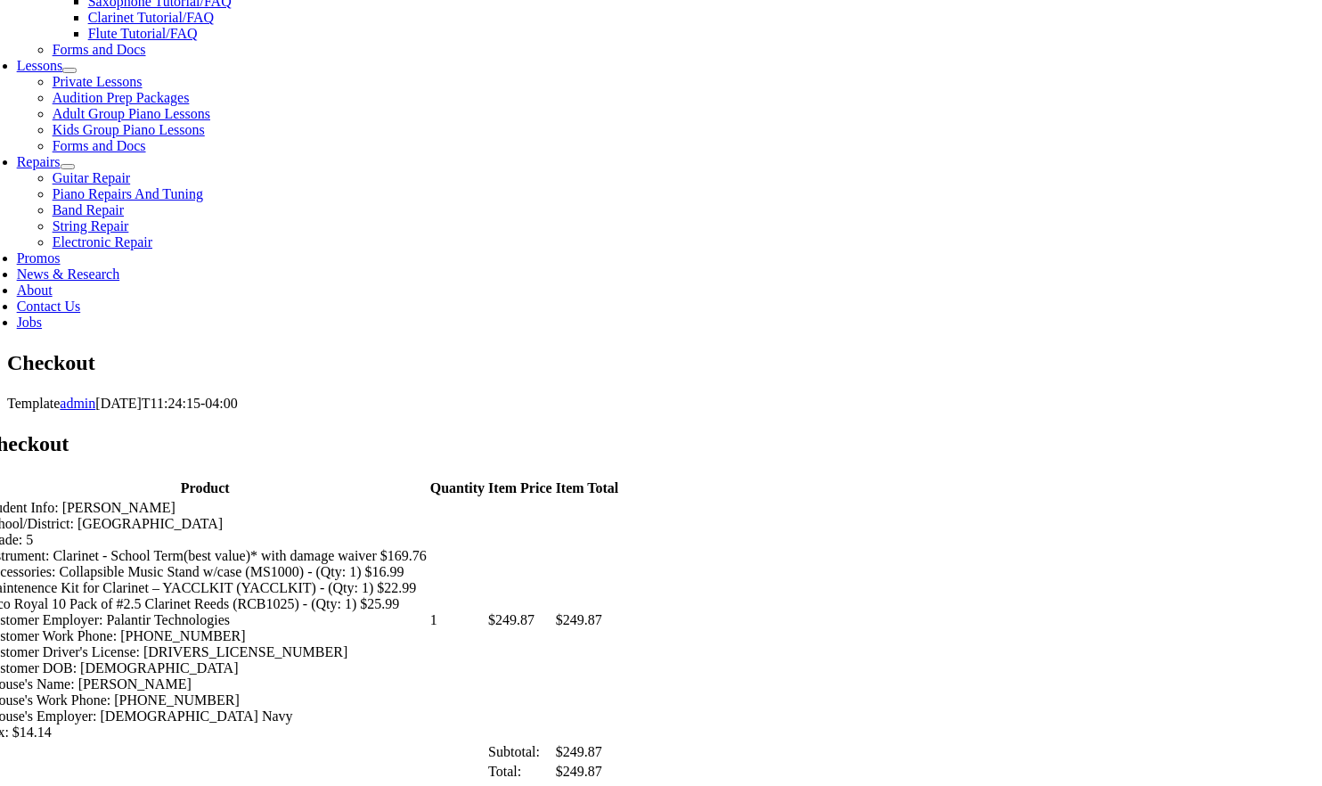
scroll to position [845, 0]
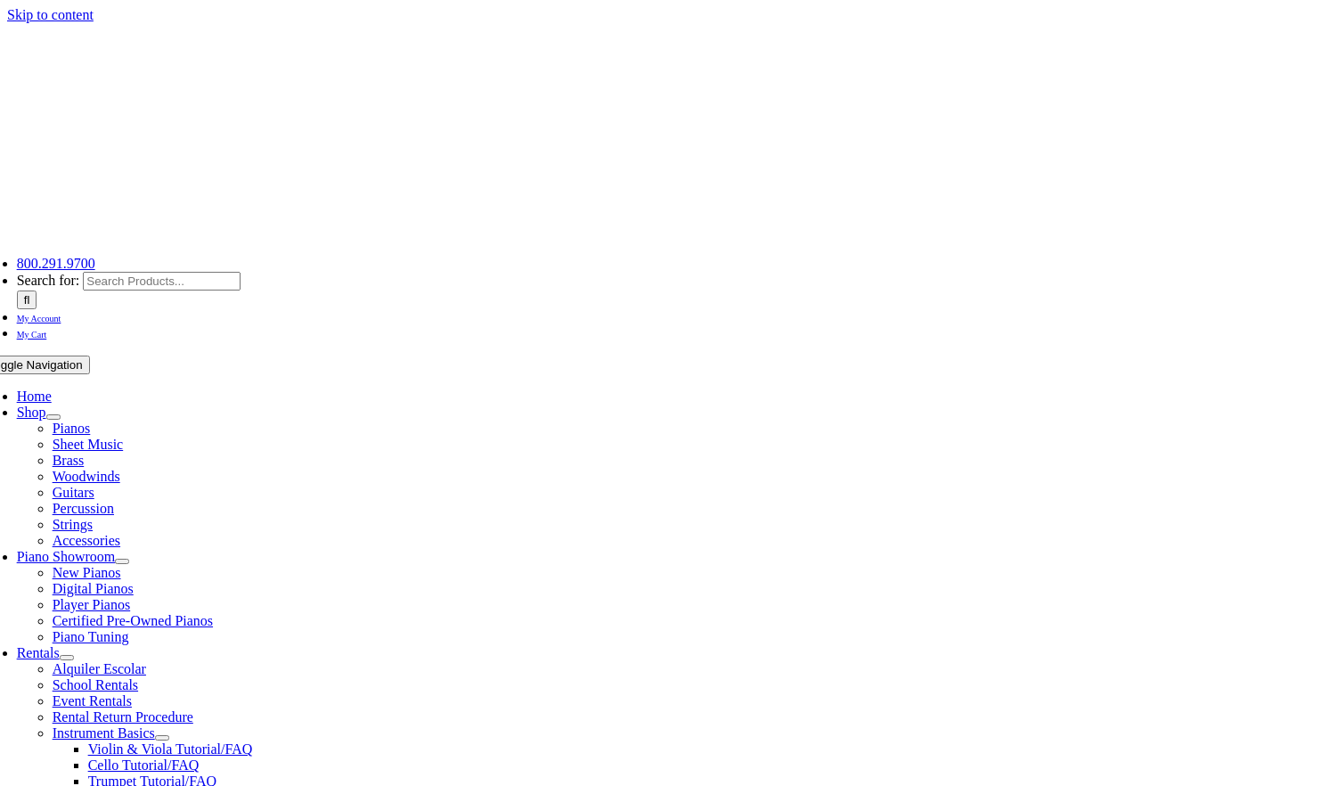
select select "PA"
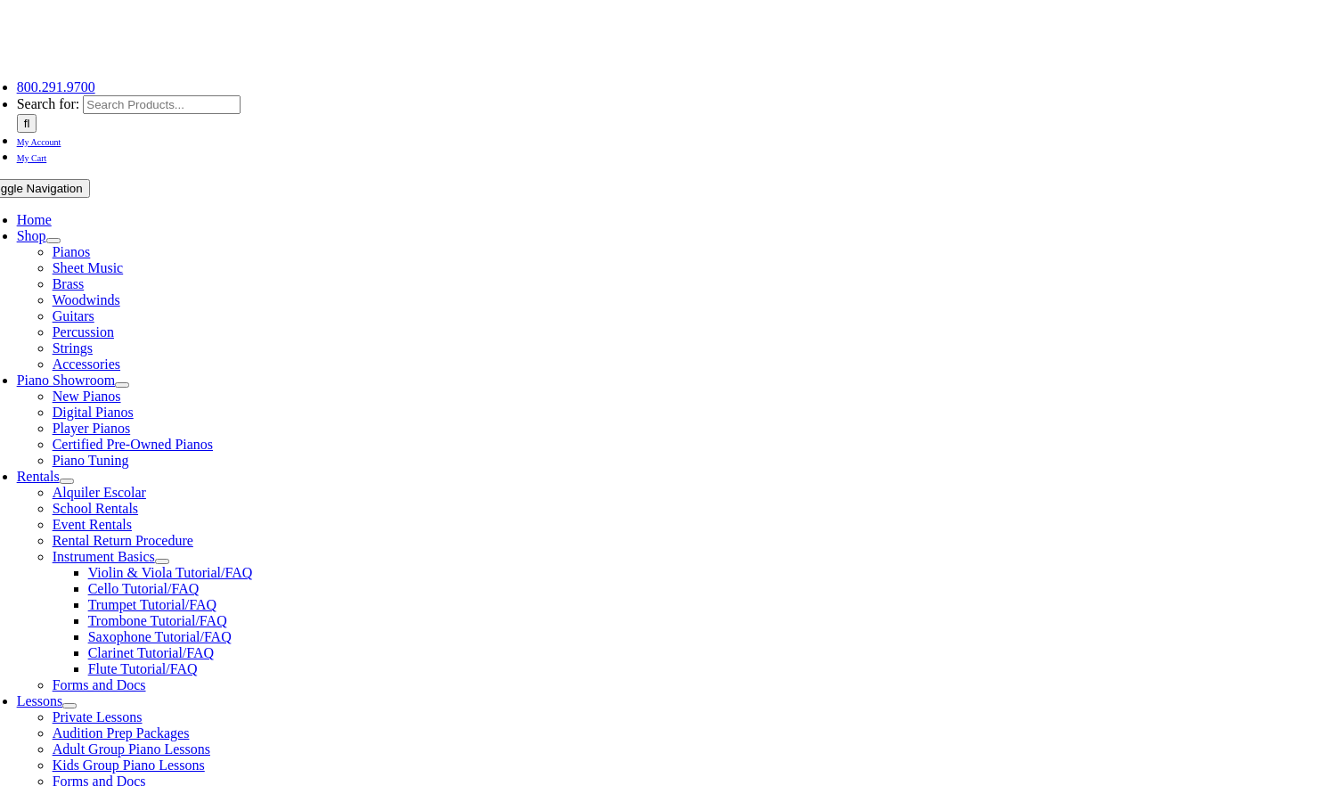
scroll to position [187, 0]
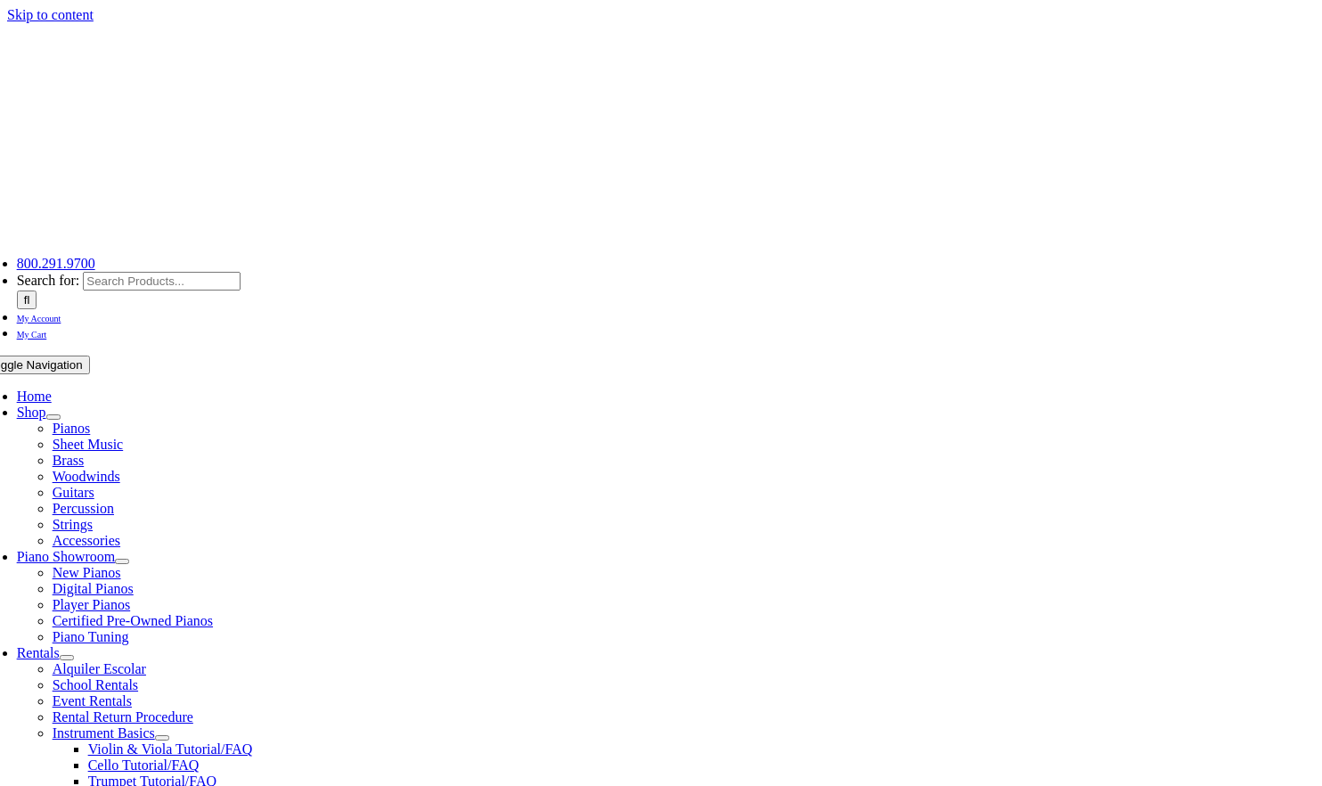
select select "PA"
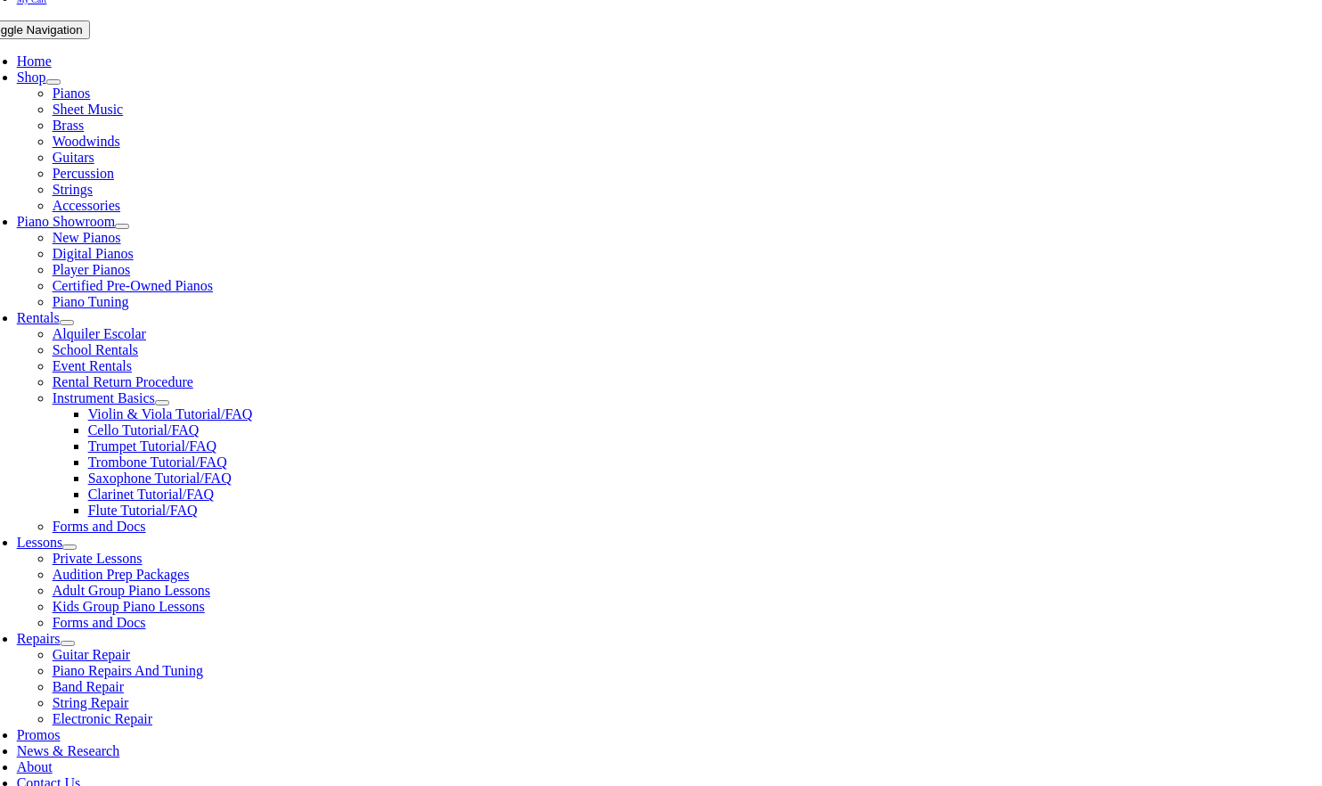
scroll to position [339, 0]
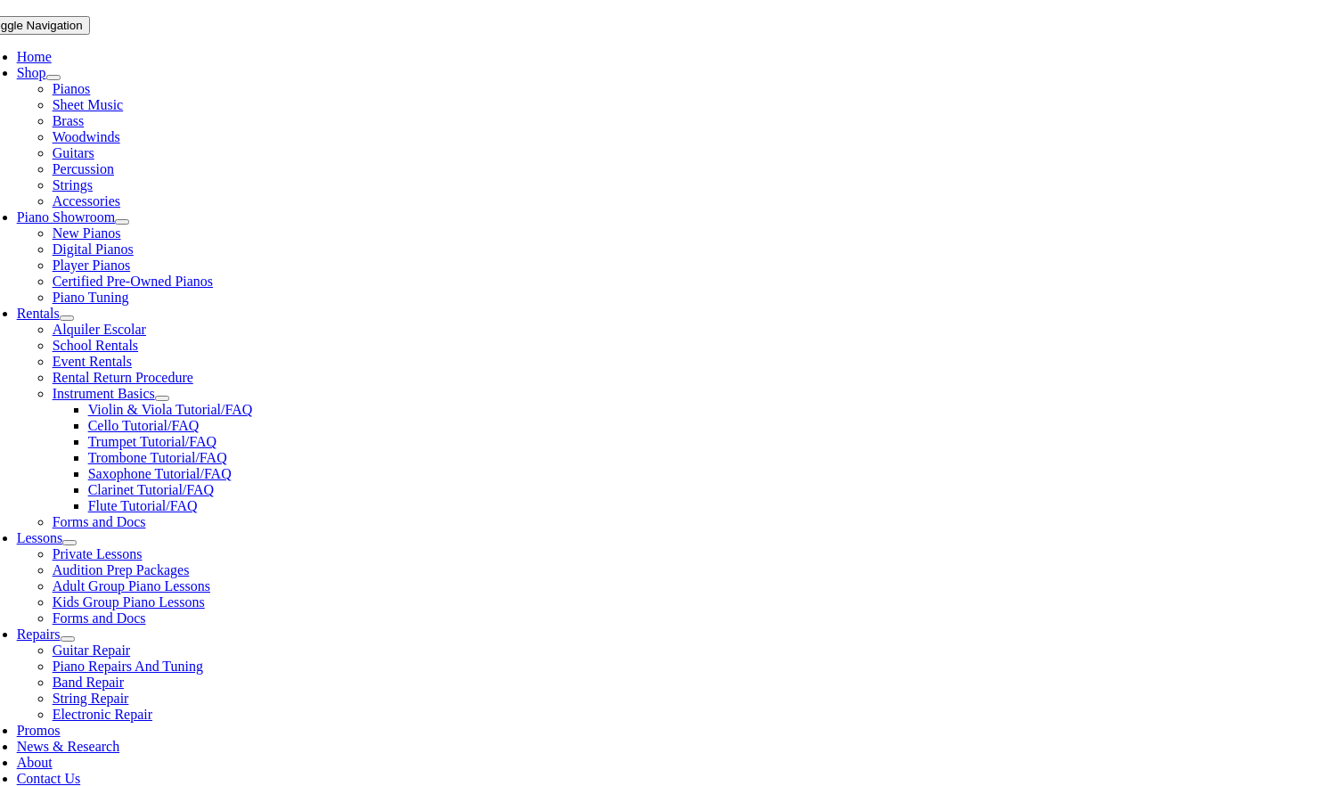
select select "2-Glenwood Elementary"
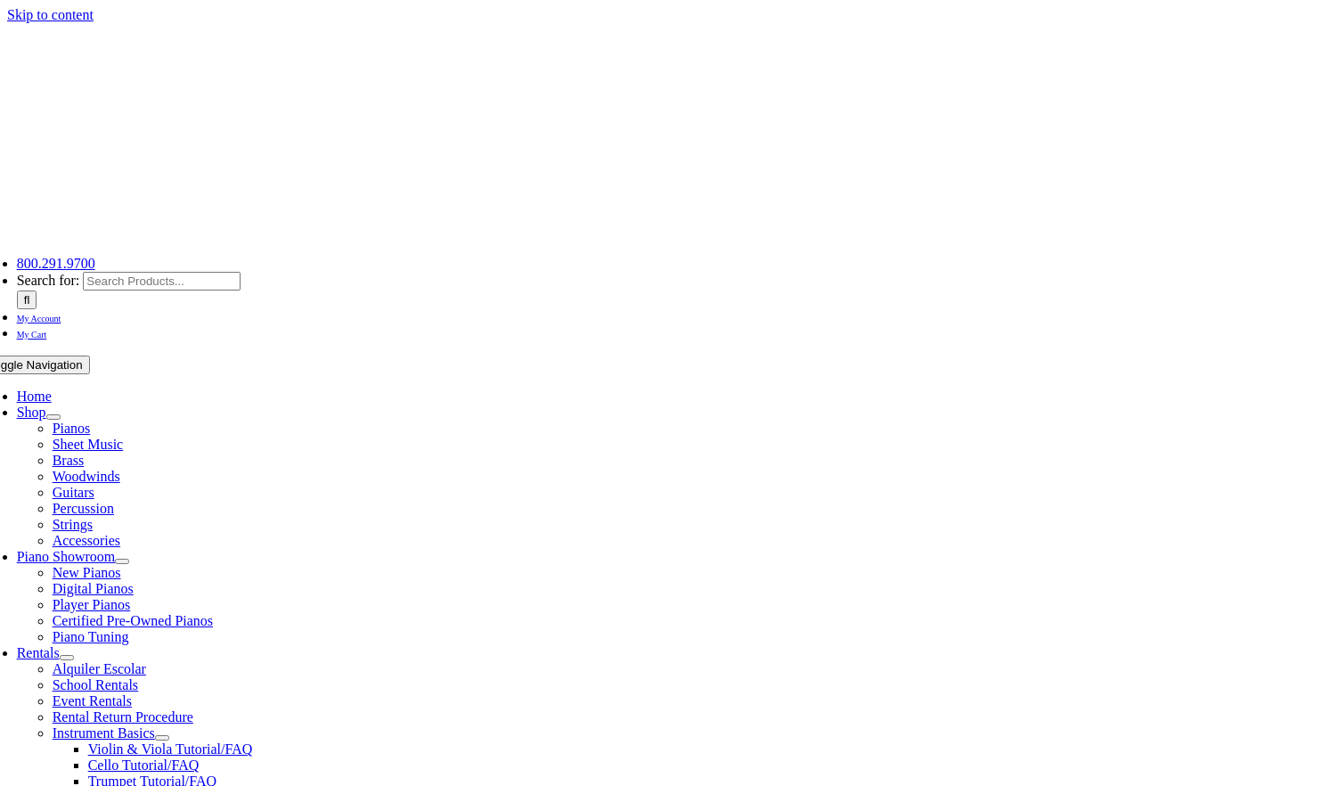
select select "PA"
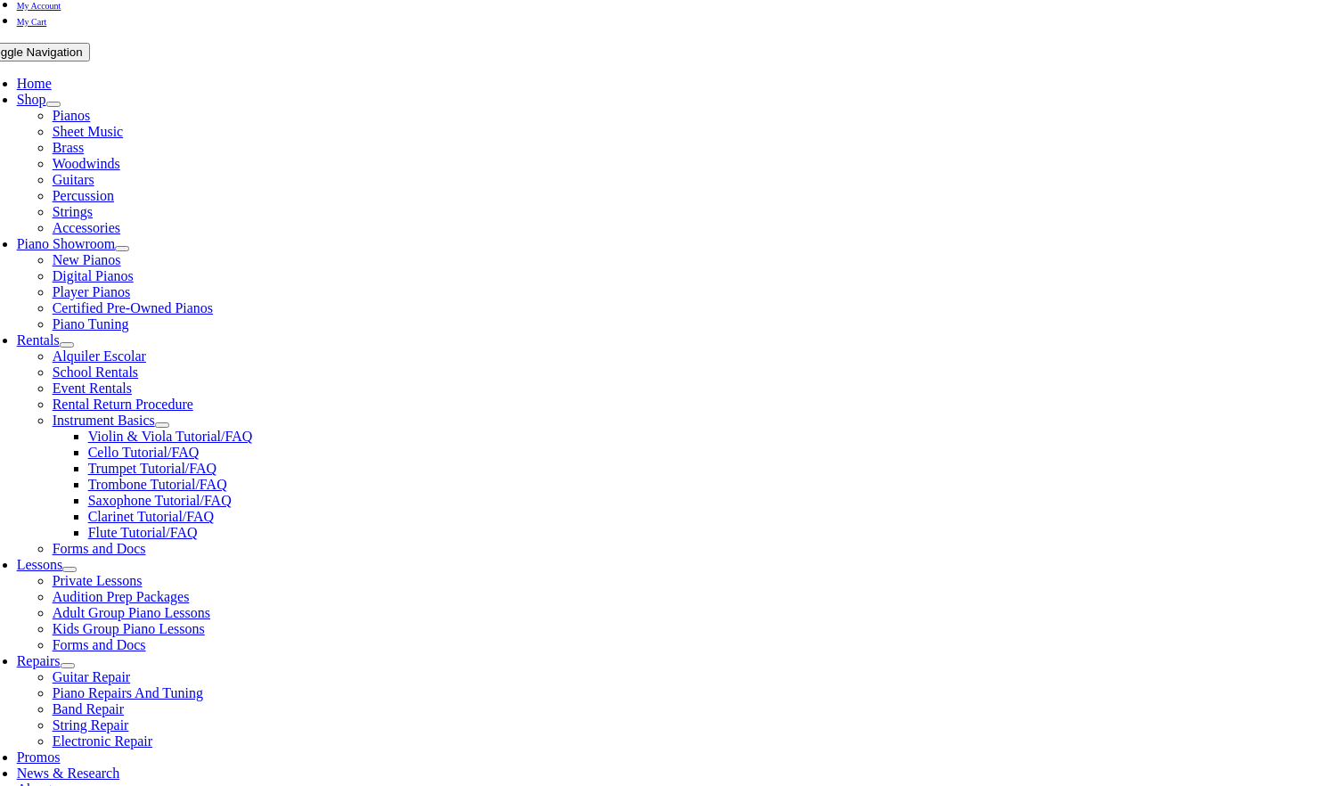
scroll to position [318, 0]
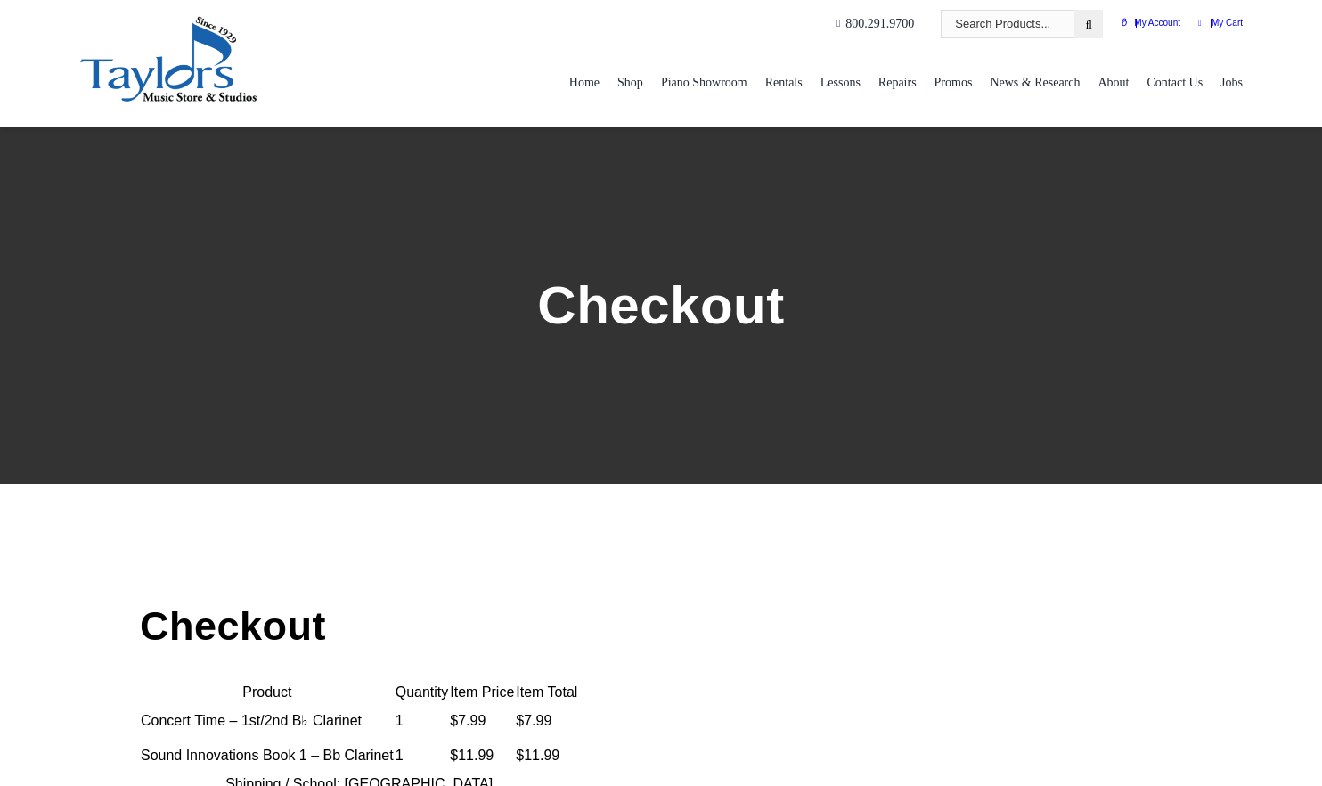
select select
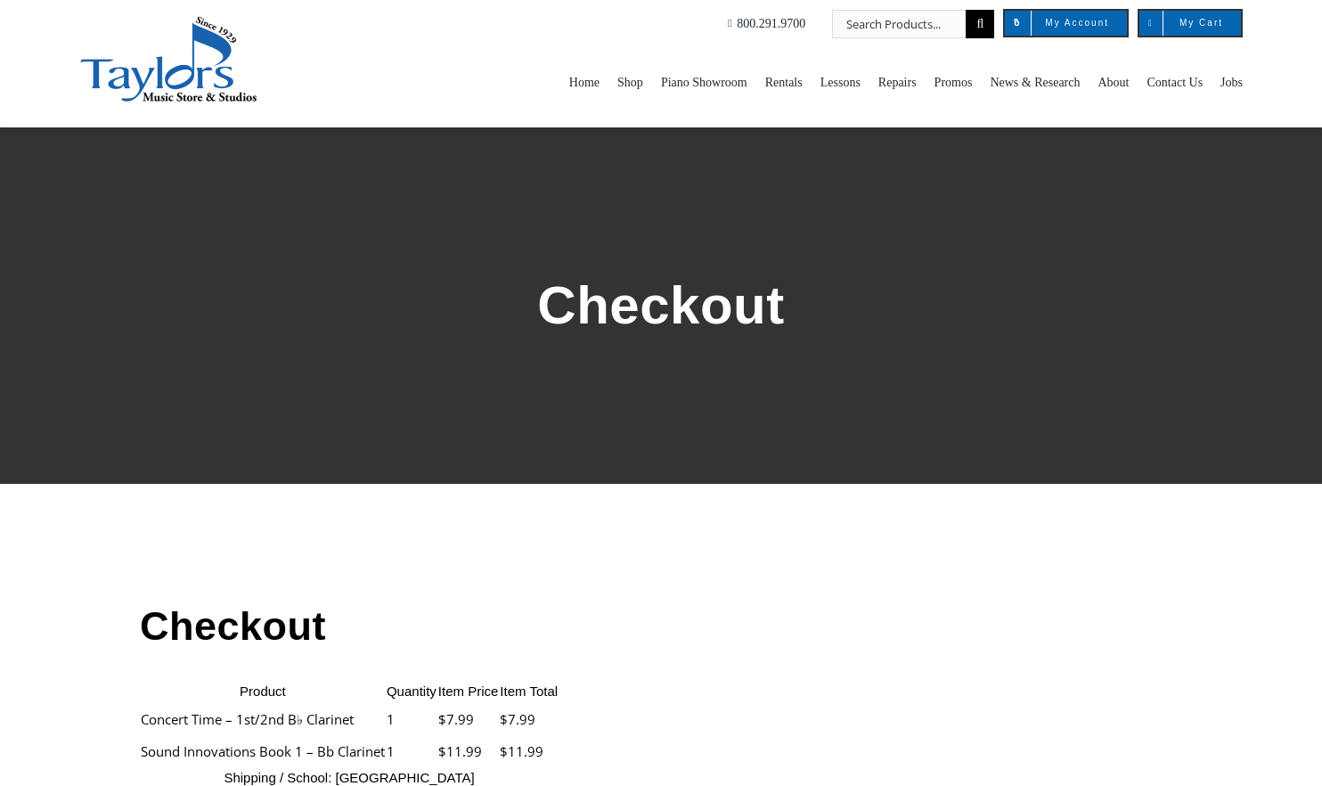
select select
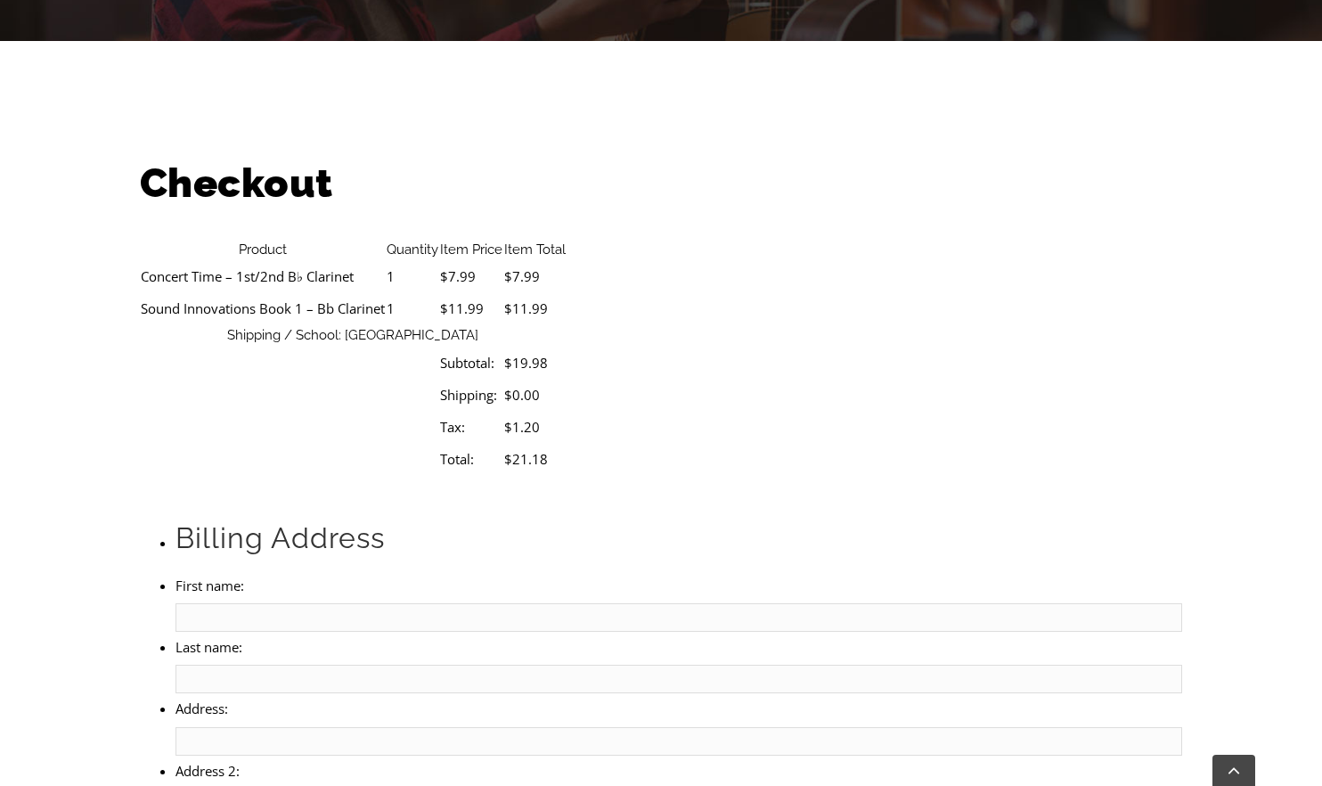
scroll to position [466, 0]
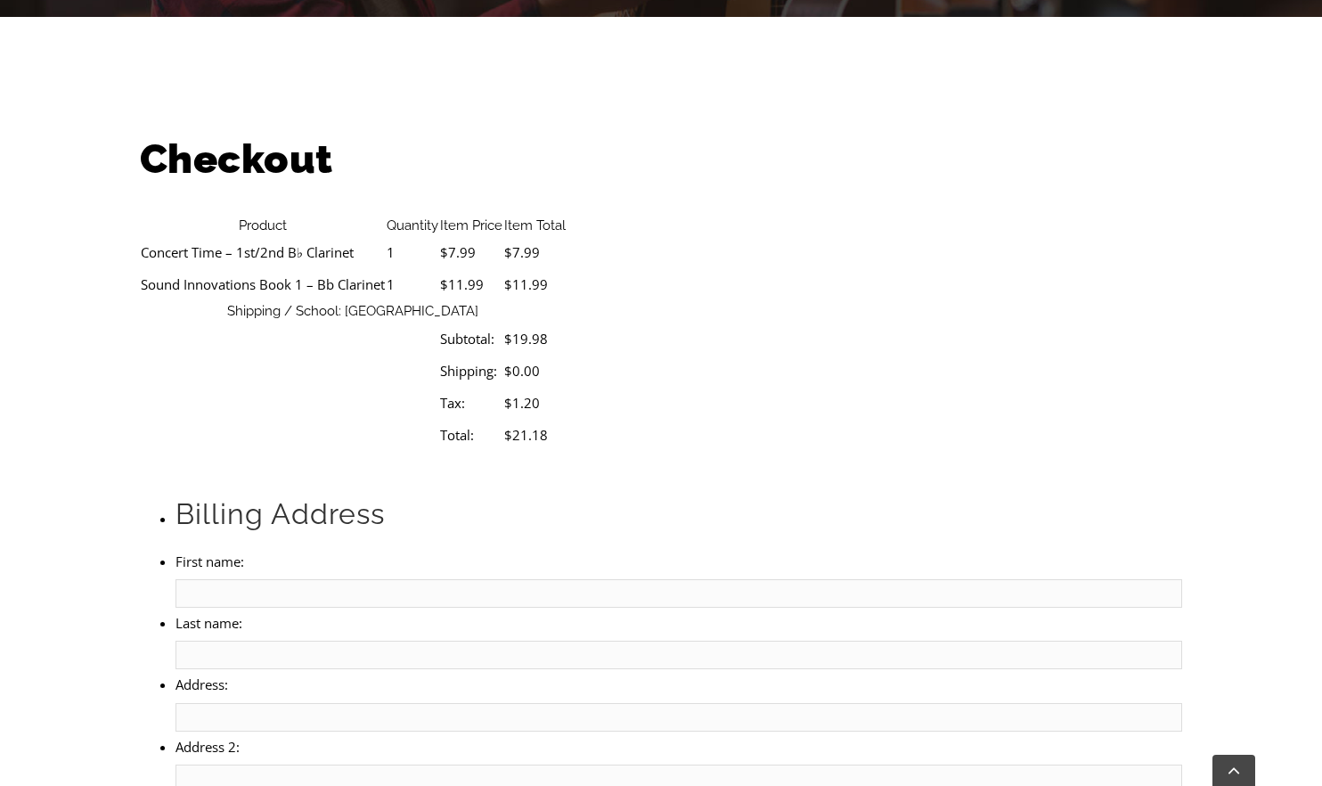
click at [337, 579] on input "First name:" at bounding box center [678, 593] width 1006 height 29
type input "[PERSON_NAME]"
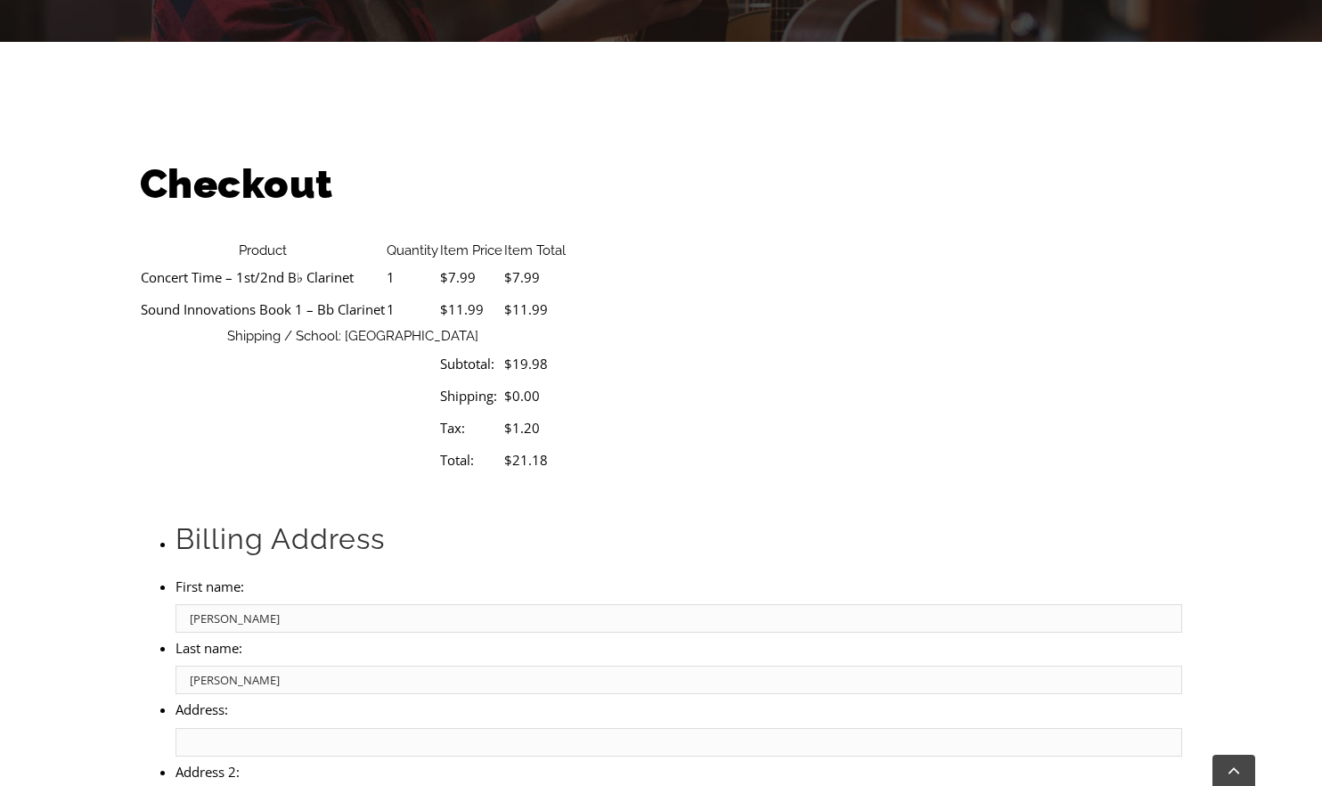
scroll to position [437, 0]
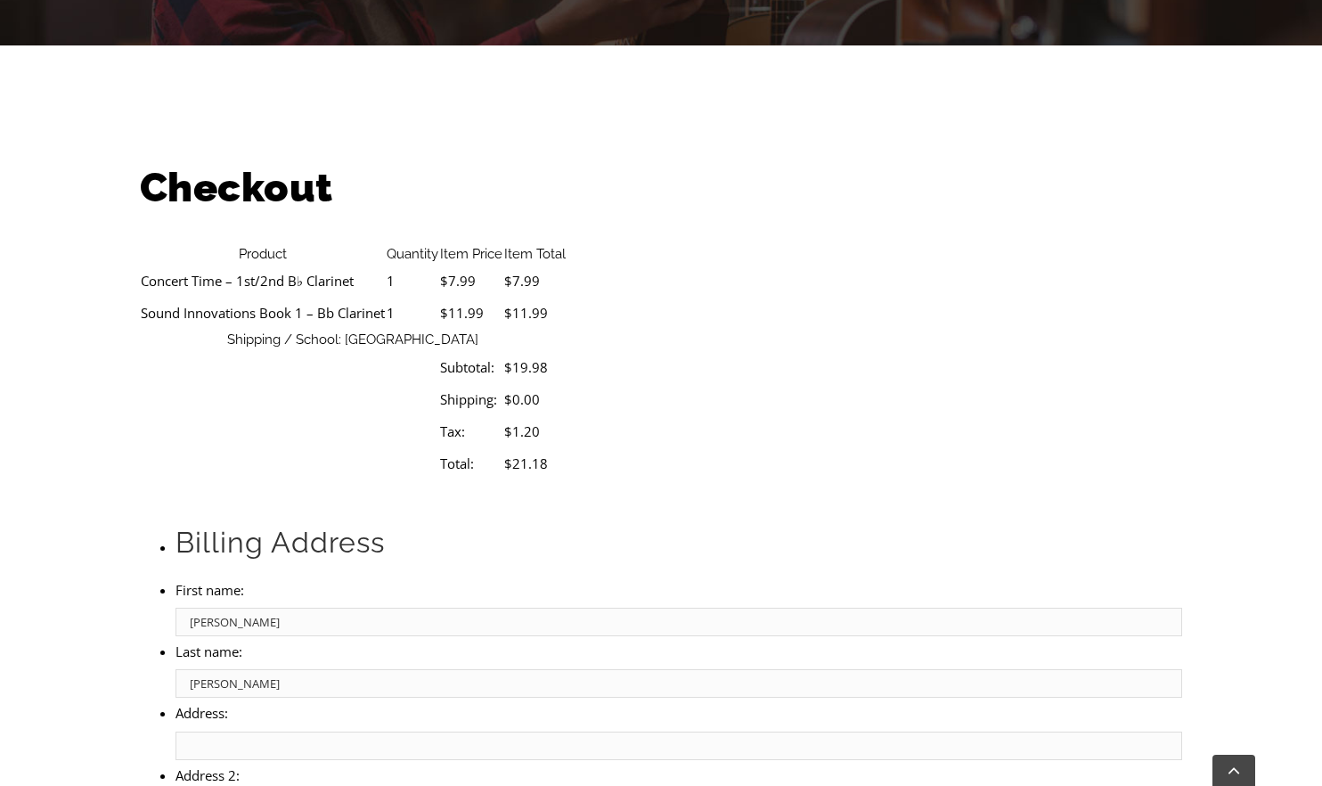
click at [338, 731] on input "Address:" at bounding box center [678, 745] width 1006 height 29
type input "[GEOGRAPHIC_DATA]"
type input "Media"
select select "PA"
type input "19063"
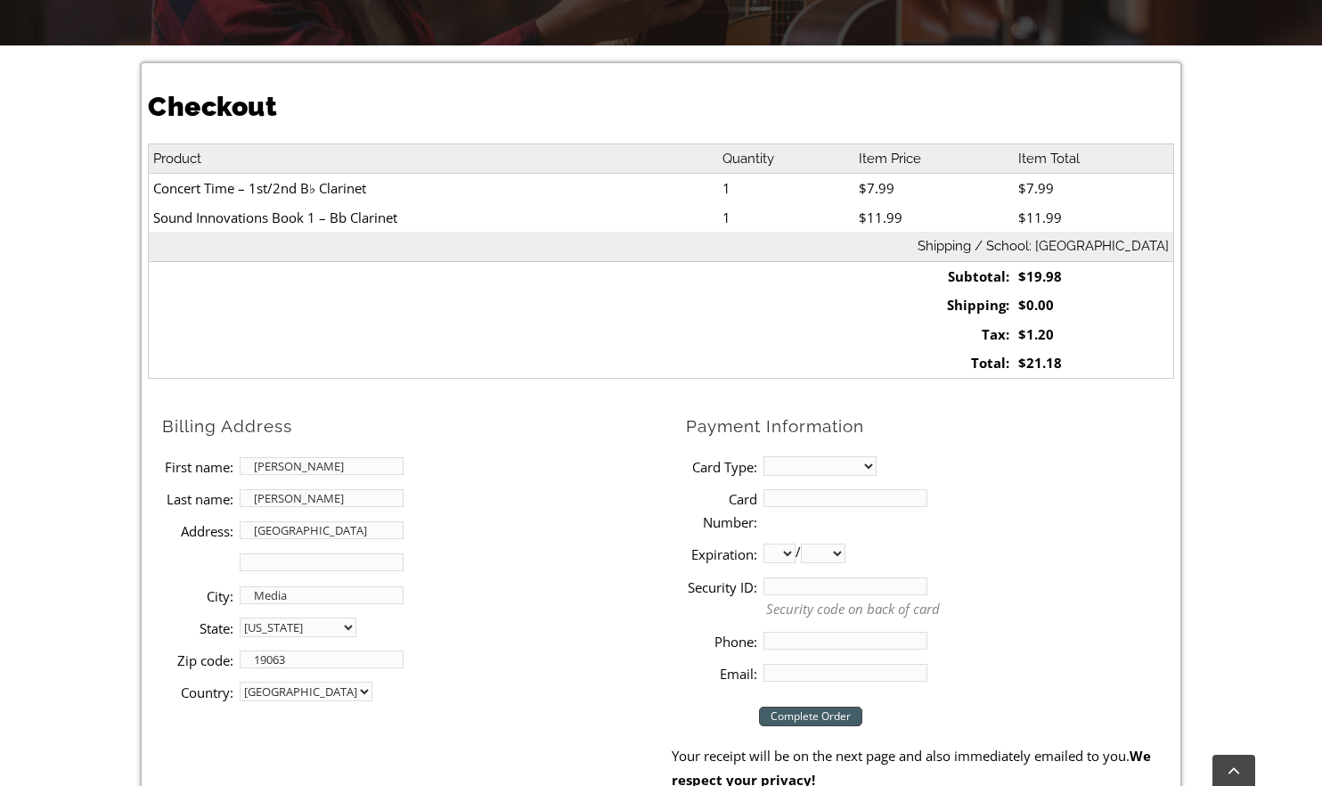
click at [828, 459] on select "MasterCard Visa American Express Discover" at bounding box center [819, 466] width 113 height 20
select select "visa"
click at [763, 456] on select "MasterCard Visa American Express Discover" at bounding box center [819, 466] width 113 height 20
click at [806, 494] on input "Card Number:" at bounding box center [845, 498] width 164 height 18
click at [859, 502] on input "Card Number:" at bounding box center [845, 498] width 164 height 18
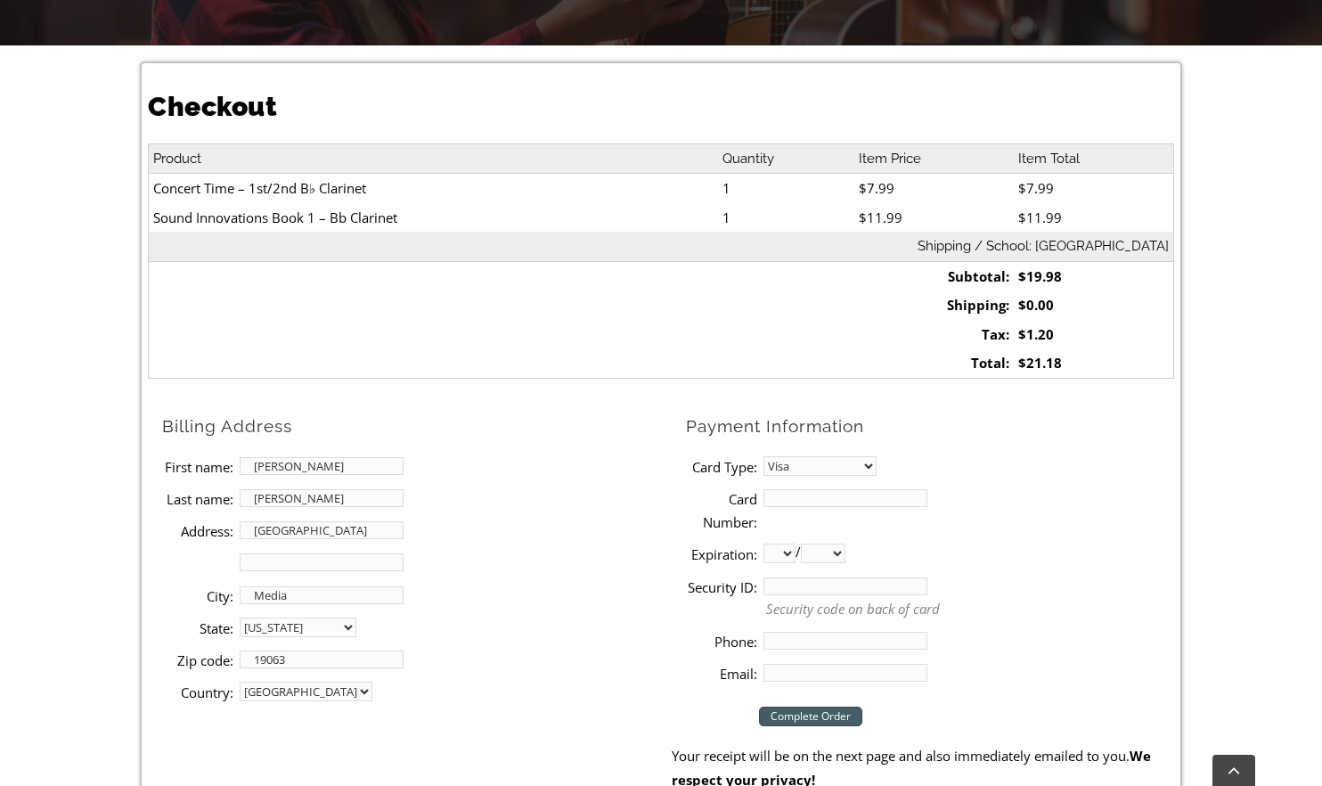
click at [1007, 428] on h2 "Payment Information" at bounding box center [930, 426] width 488 height 22
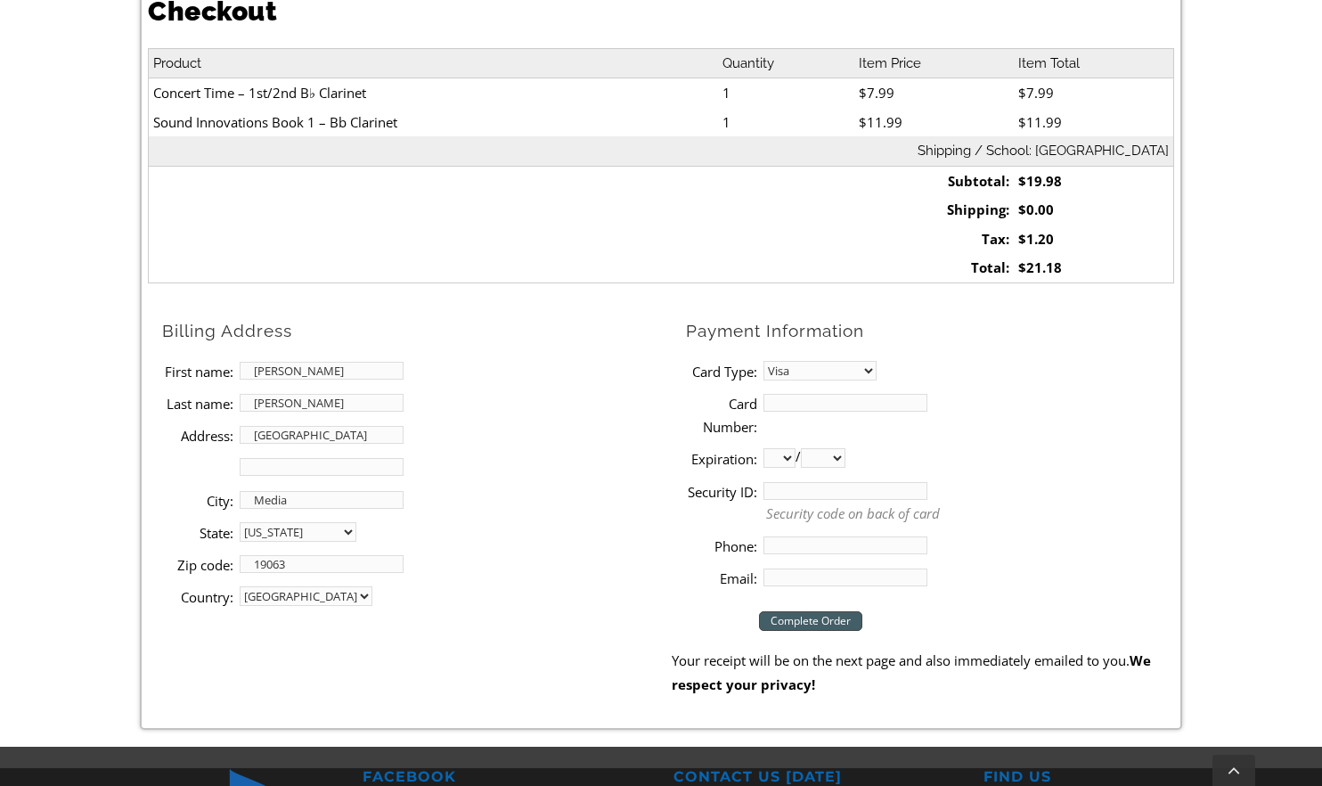
scroll to position [0, 0]
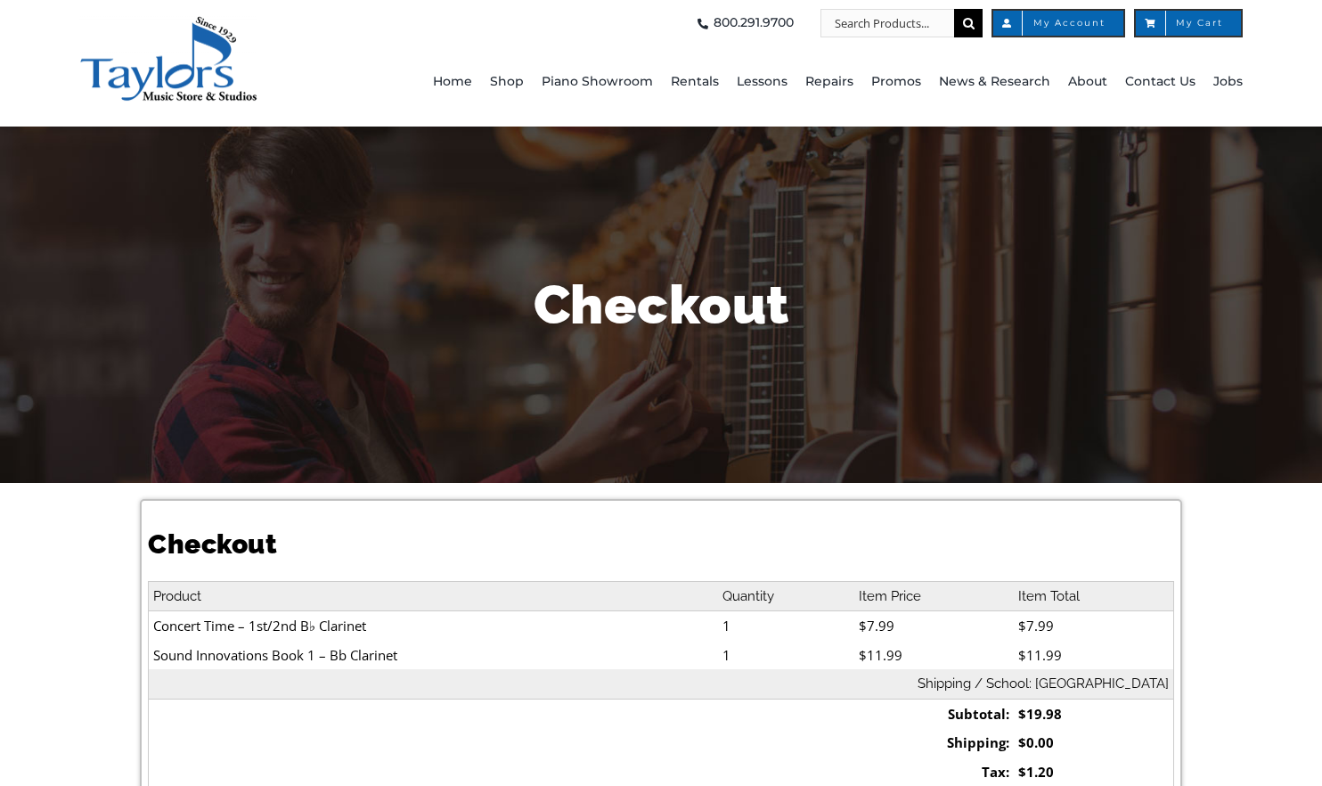
click at [1156, 407] on div "Checkout" at bounding box center [661, 304] width 1042 height 356
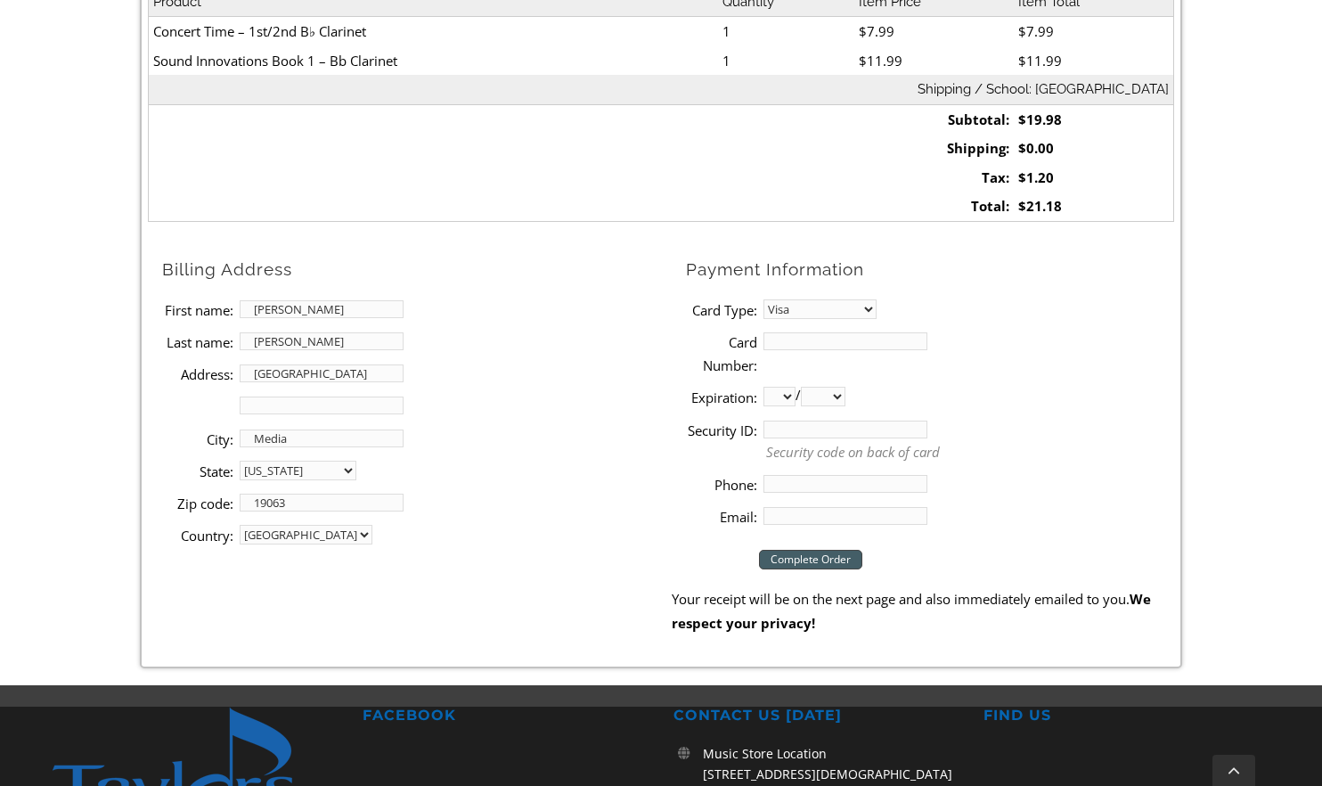
scroll to position [615, 0]
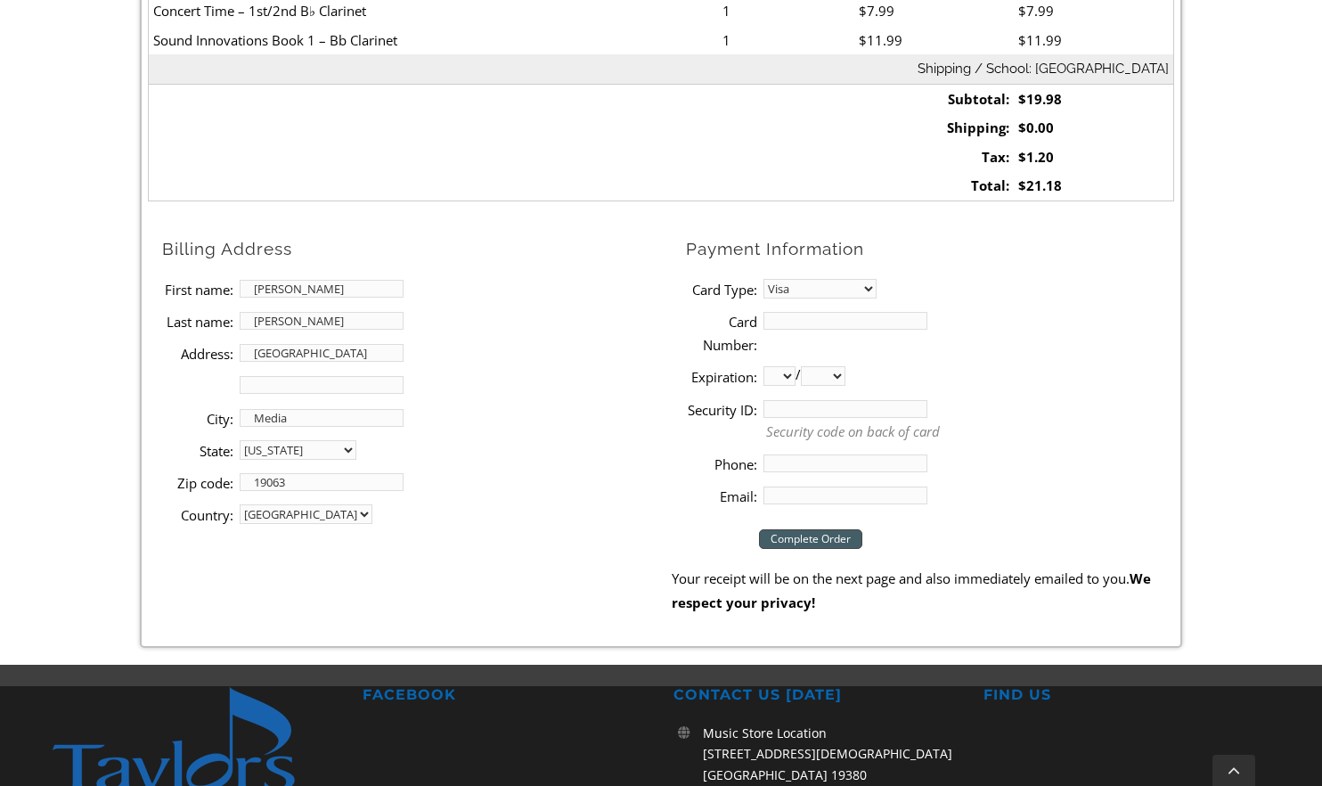
click at [885, 321] on input "Card Number:" at bounding box center [845, 321] width 164 height 18
type input "[CREDIT_CARD_NUMBER]"
select select "06"
select select "2029"
click at [797, 407] on input "Security ID:" at bounding box center [845, 409] width 164 height 18
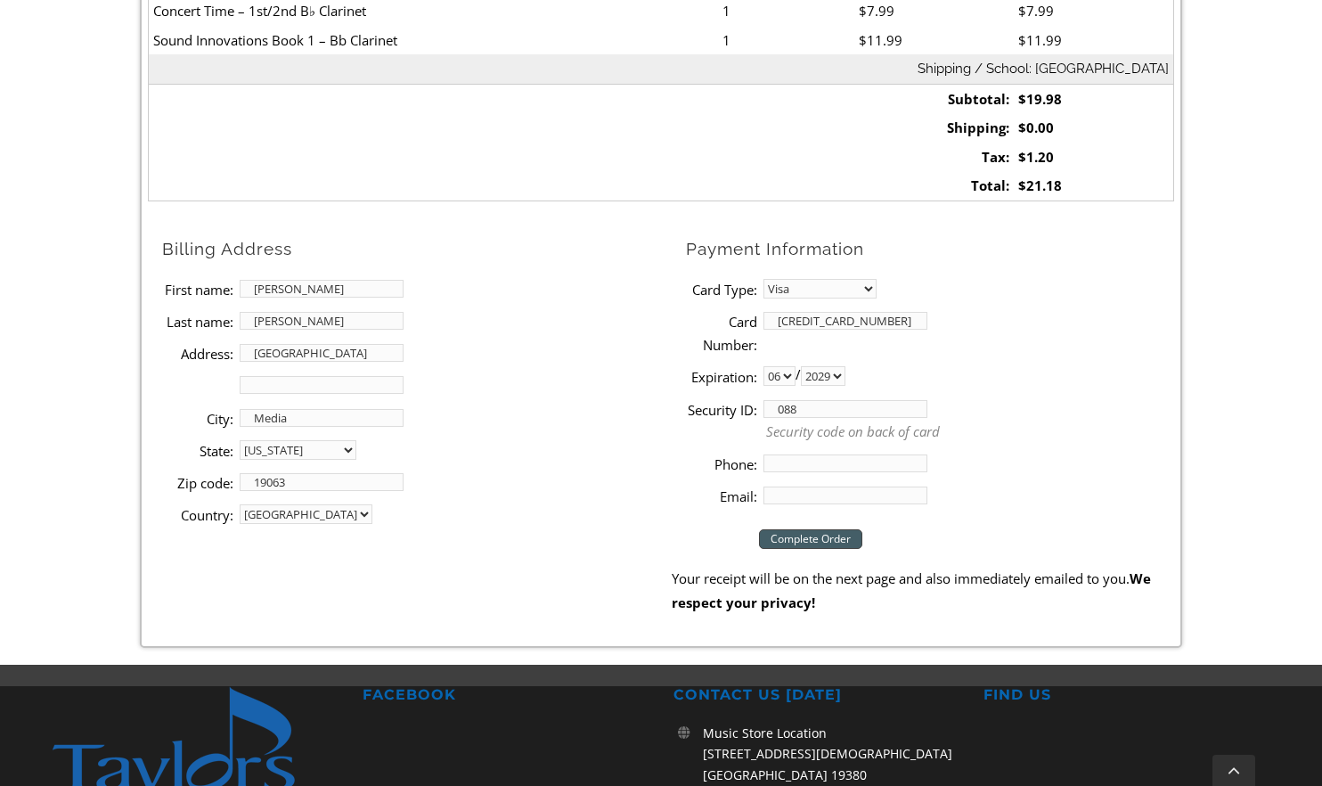
type input "088"
